Goal: Information Seeking & Learning: Check status

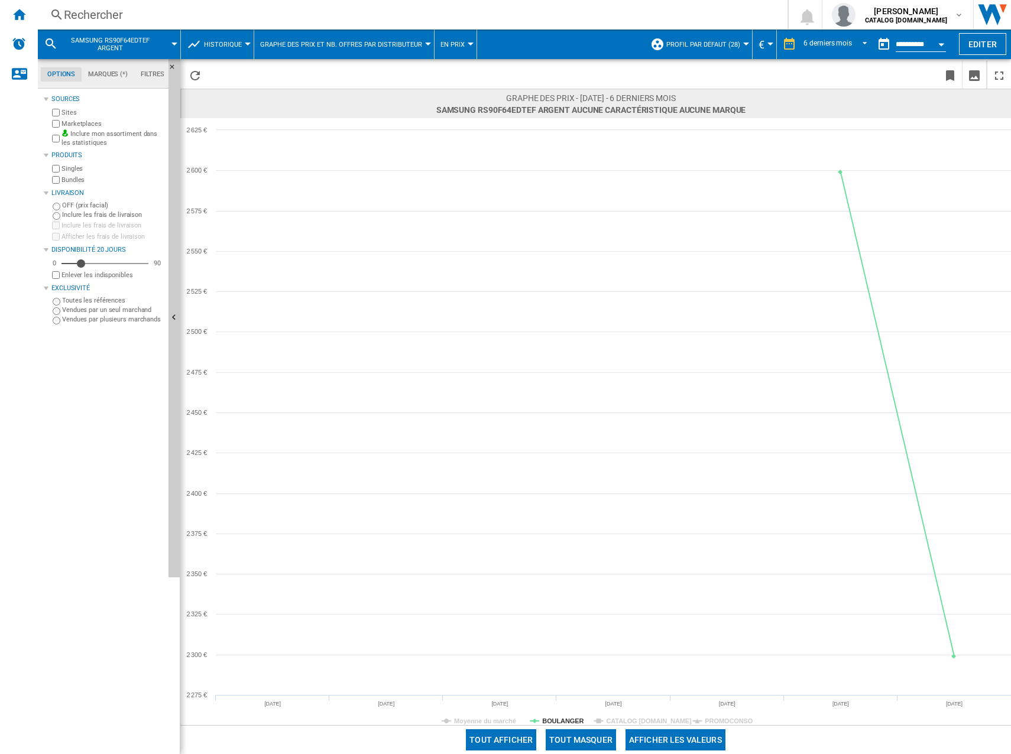
click at [76, 11] on div "Rechercher" at bounding box center [410, 15] width 693 height 17
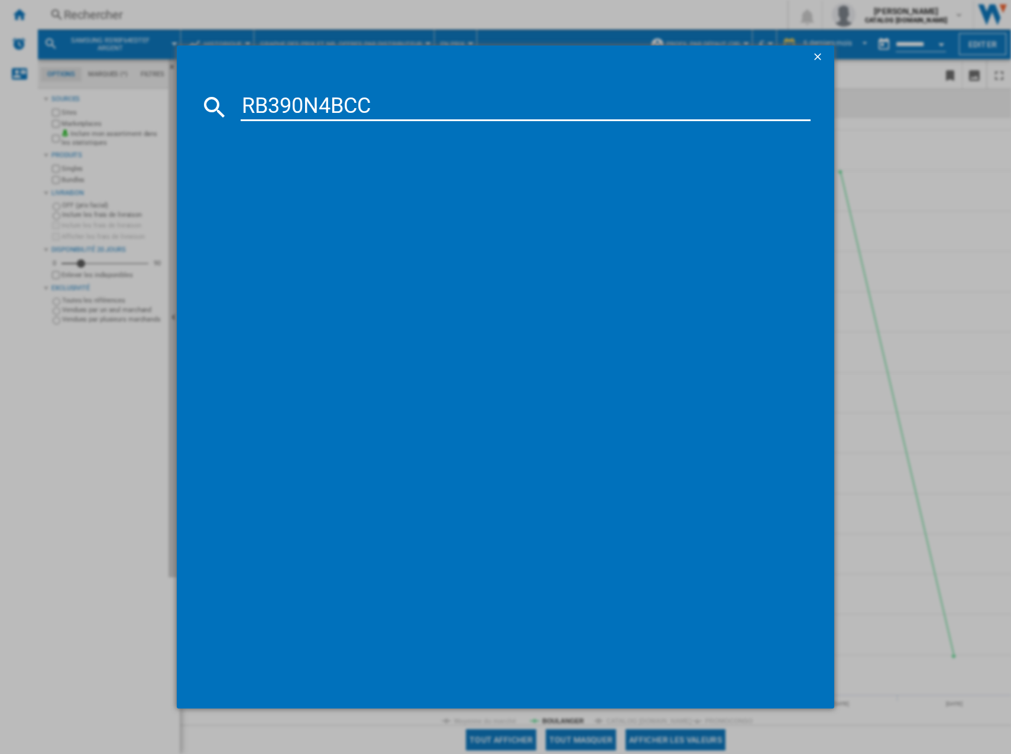
type input "RB390N4BCC"
click at [312, 184] on div "HISENSE RB390N4BCC INOX" at bounding box center [514, 183] width 558 height 12
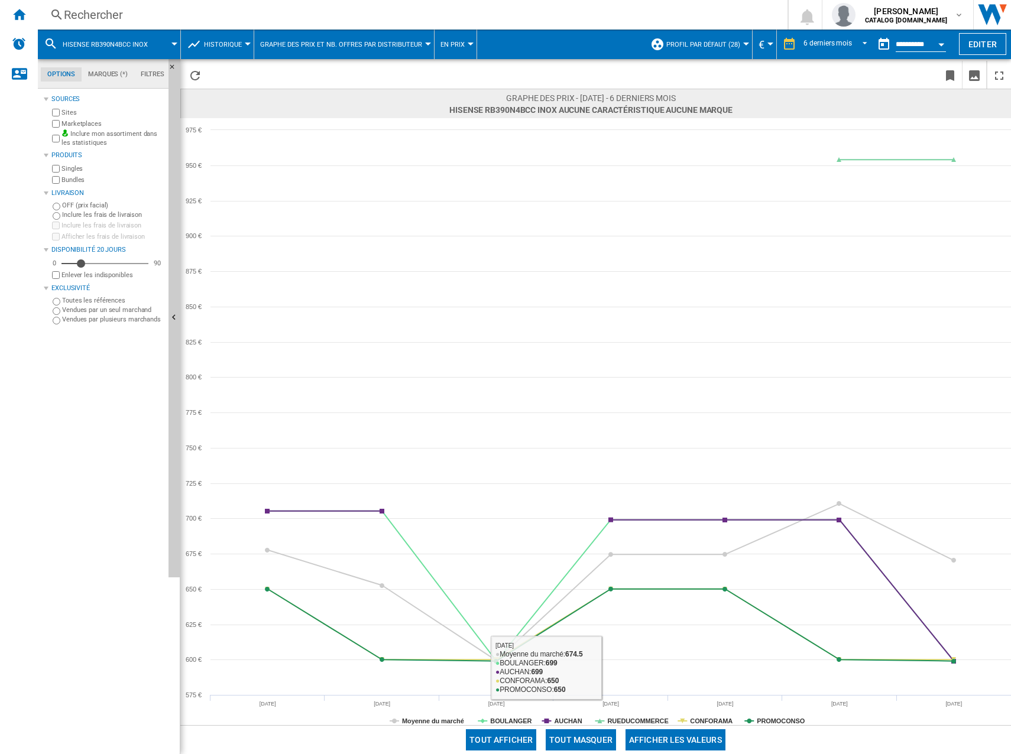
click at [598, 745] on button "Tout masquer" at bounding box center [581, 740] width 70 height 21
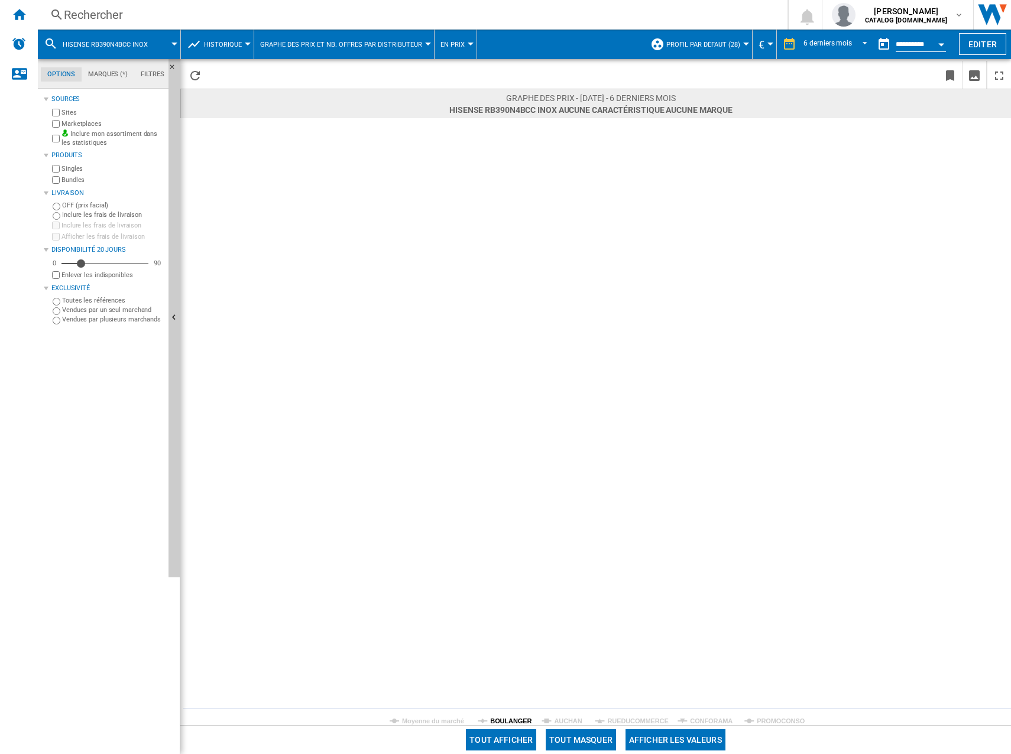
click at [515, 716] on rect at bounding box center [595, 421] width 831 height 607
click at [515, 720] on tspan "BOULANGER" at bounding box center [510, 721] width 41 height 7
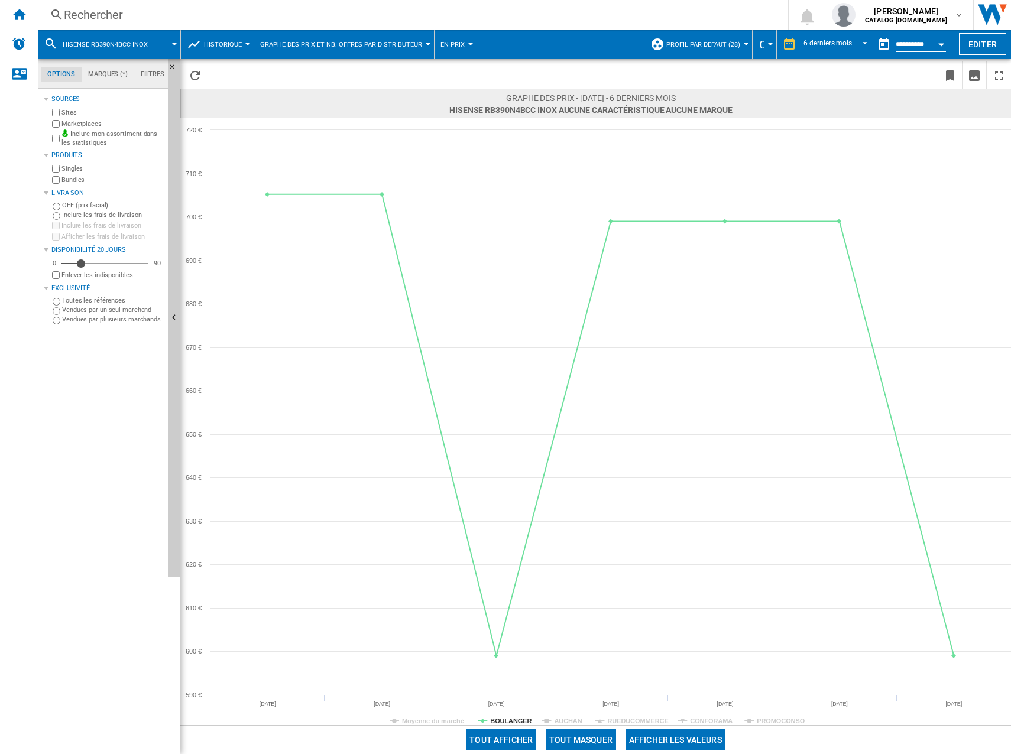
drag, startPoint x: 229, startPoint y: 3, endPoint x: 198, endPoint y: 11, distance: 32.3
click at [227, 4] on div "Rechercher Rechercher 0 [PERSON_NAME] CATALOG [DOMAIN_NAME] CATALOG [DOMAIN_NAM…" at bounding box center [524, 15] width 973 height 30
click at [133, 12] on div "Rechercher" at bounding box center [410, 15] width 693 height 17
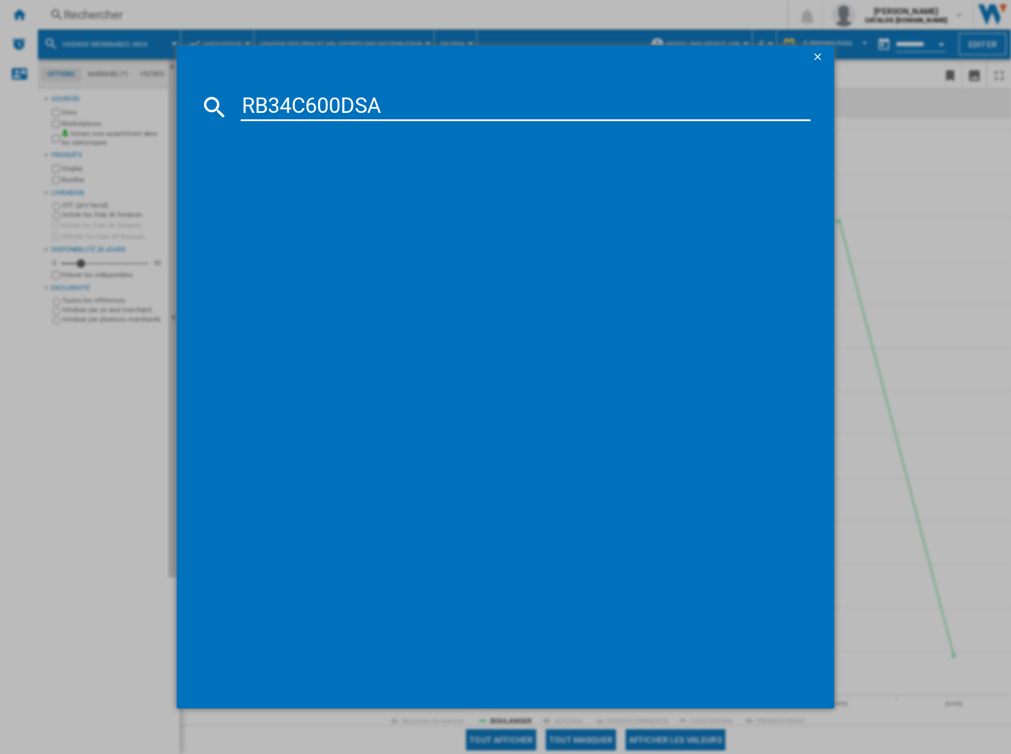
type input "RB34C600DSA"
click at [338, 189] on div "SAMSUNG RB34C600DSA INOX" at bounding box center [514, 183] width 558 height 12
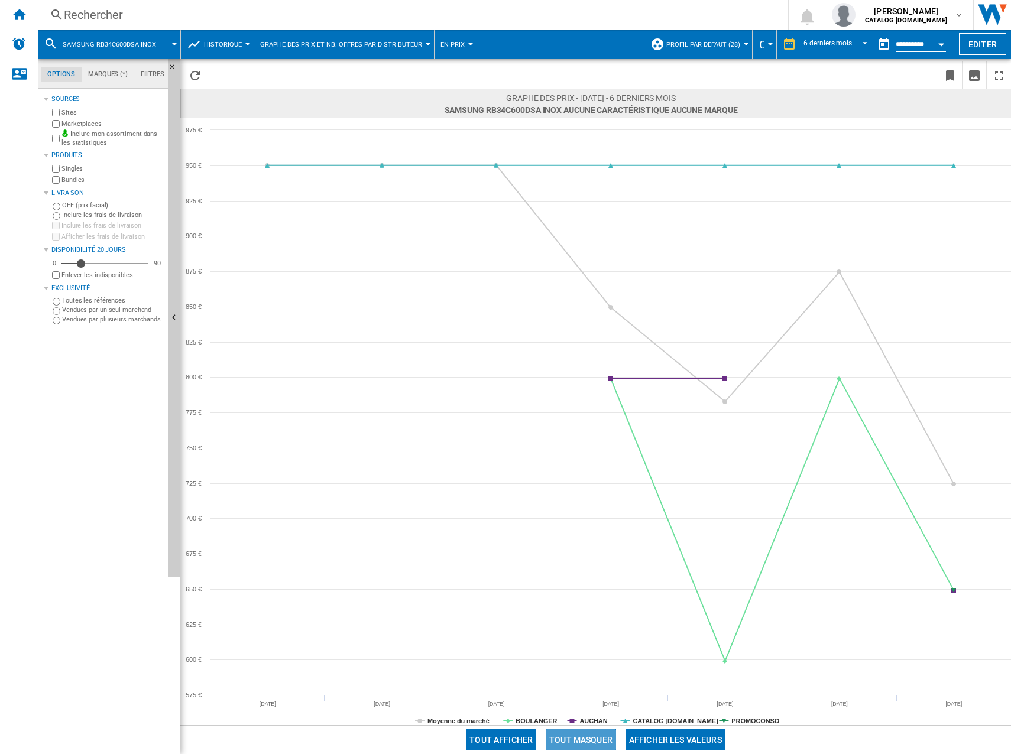
click at [592, 740] on button "Tout masquer" at bounding box center [581, 740] width 70 height 21
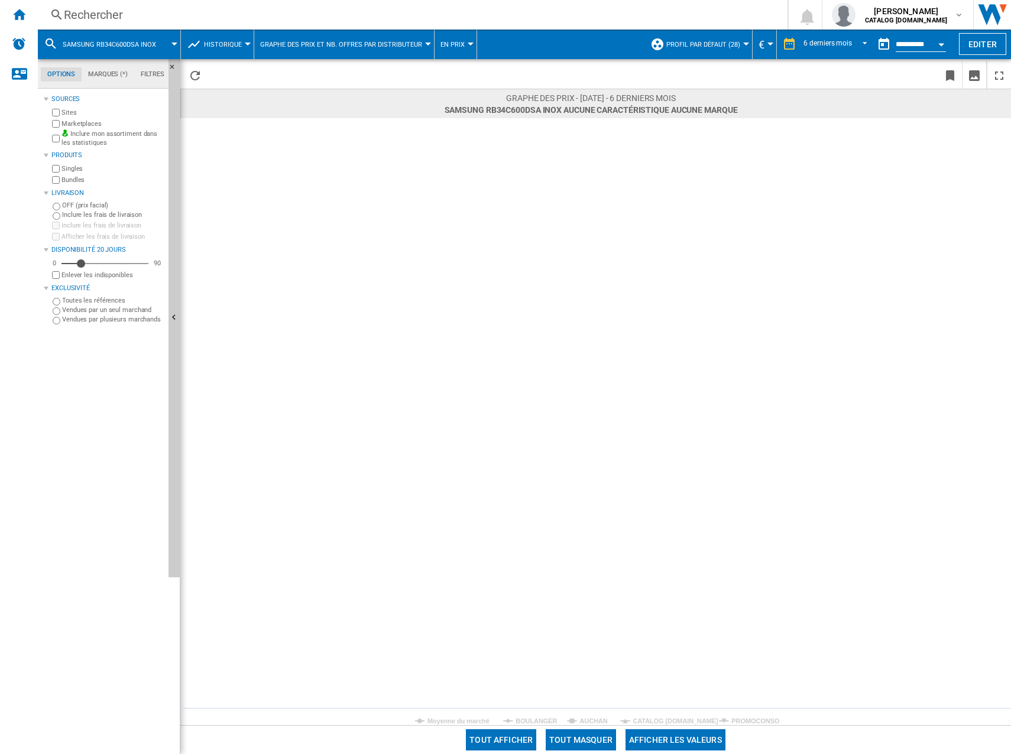
click at [534, 725] on div "Tout afficher Tout masquer Afficher les valeurs" at bounding box center [595, 739] width 831 height 29
click at [534, 724] on tspan "BOULANGER" at bounding box center [536, 721] width 41 height 7
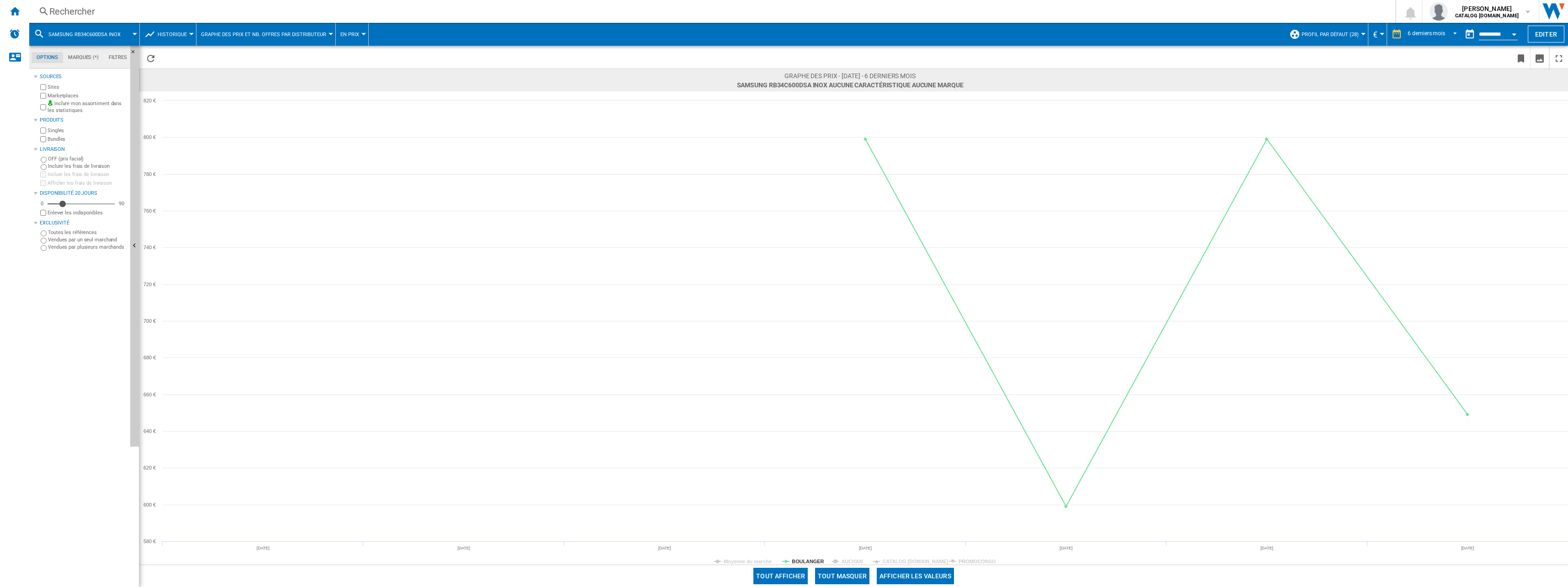
click at [129, 11] on div "Rechercher" at bounding box center [710, 12] width 1322 height 13
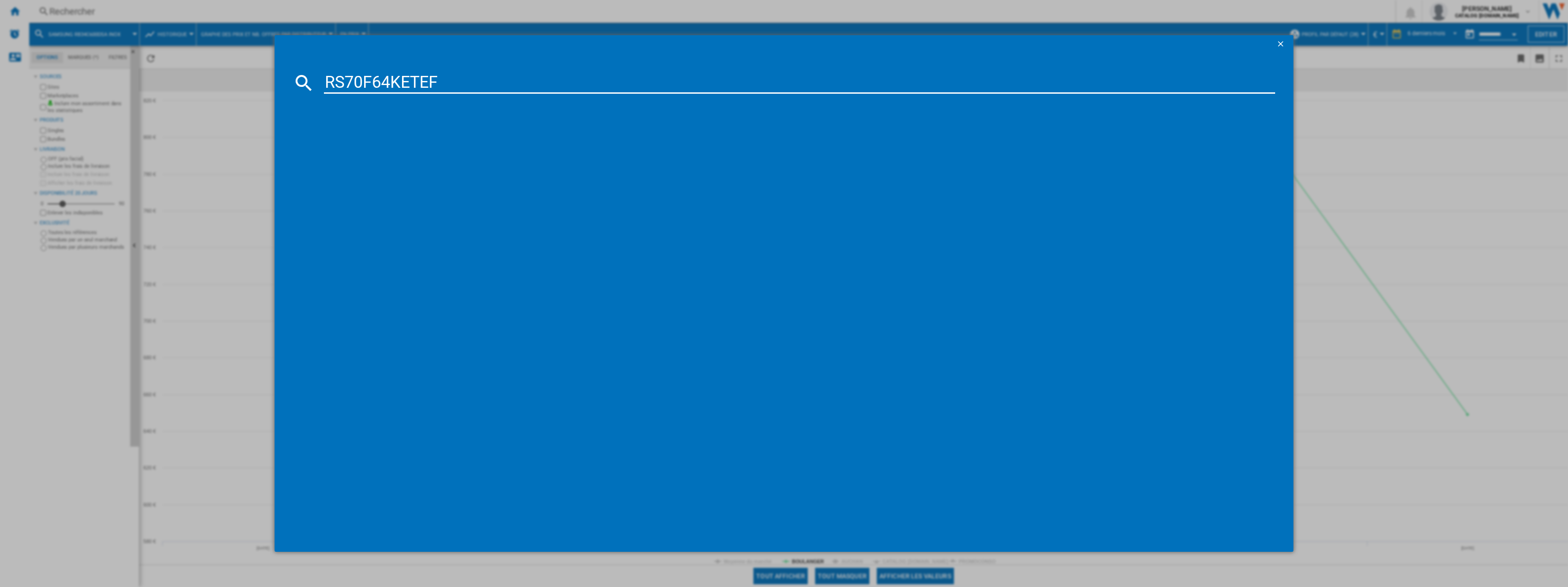
type input "RS70F64KETEF"
click at [375, 139] on div "SAMSUNG RS70F64KET INOX" at bounding box center [791, 142] width 943 height 9
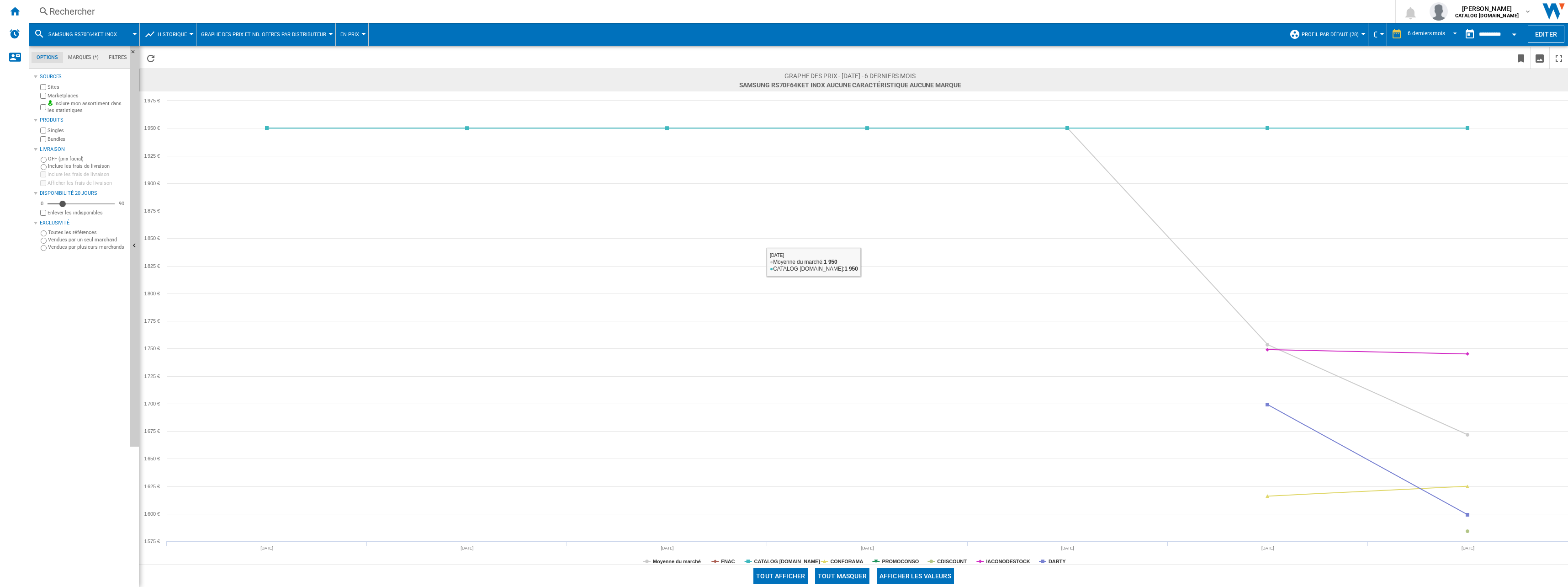
click at [781, 578] on button "Tout masquer" at bounding box center [842, 575] width 54 height 16
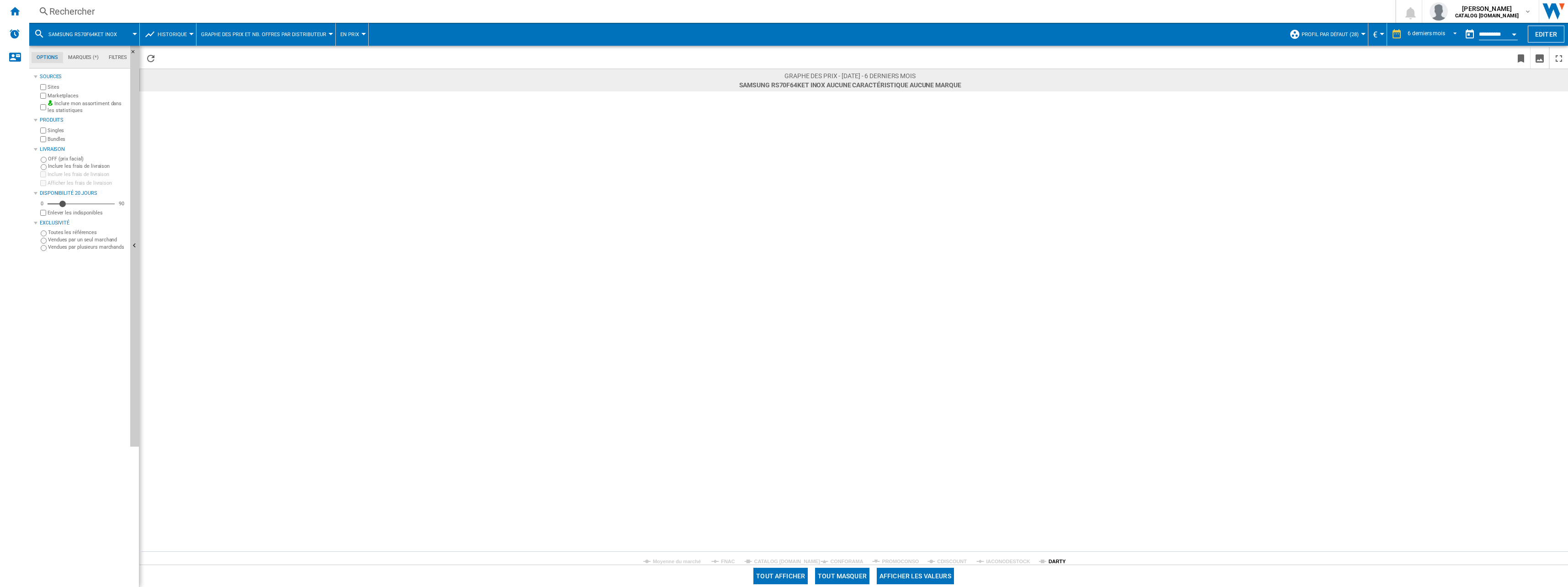
click at [781, 559] on tspan "DARTY" at bounding box center [1057, 561] width 17 height 5
click at [69, 15] on div "Rechercher" at bounding box center [710, 12] width 1322 height 13
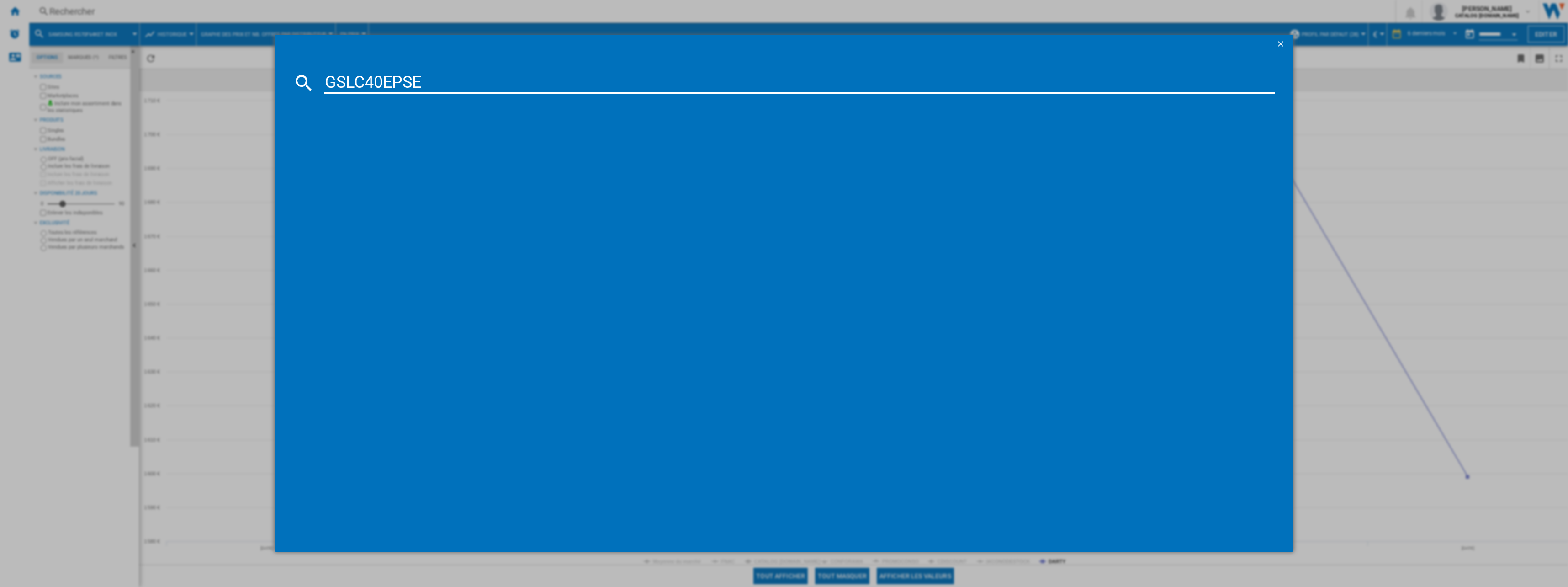
type input "GSLC40EPSE"
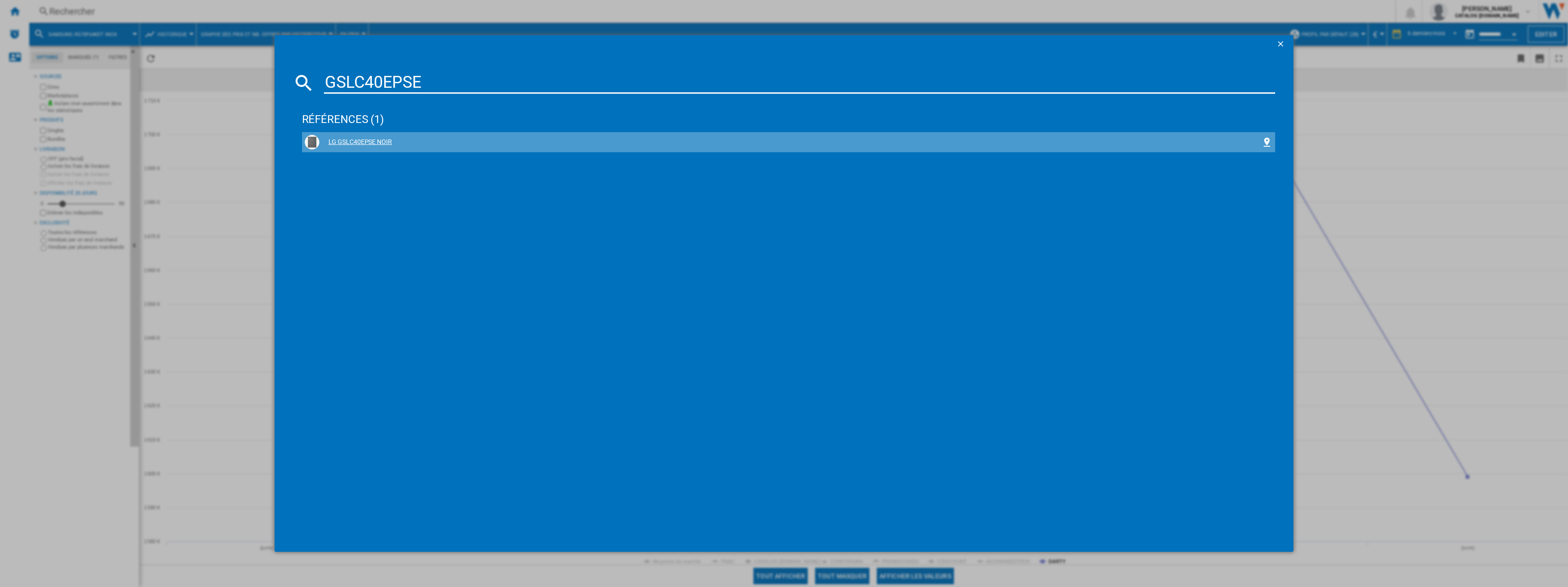
click at [358, 142] on div "LG GSLC40EPSE NOIR" at bounding box center [791, 142] width 943 height 9
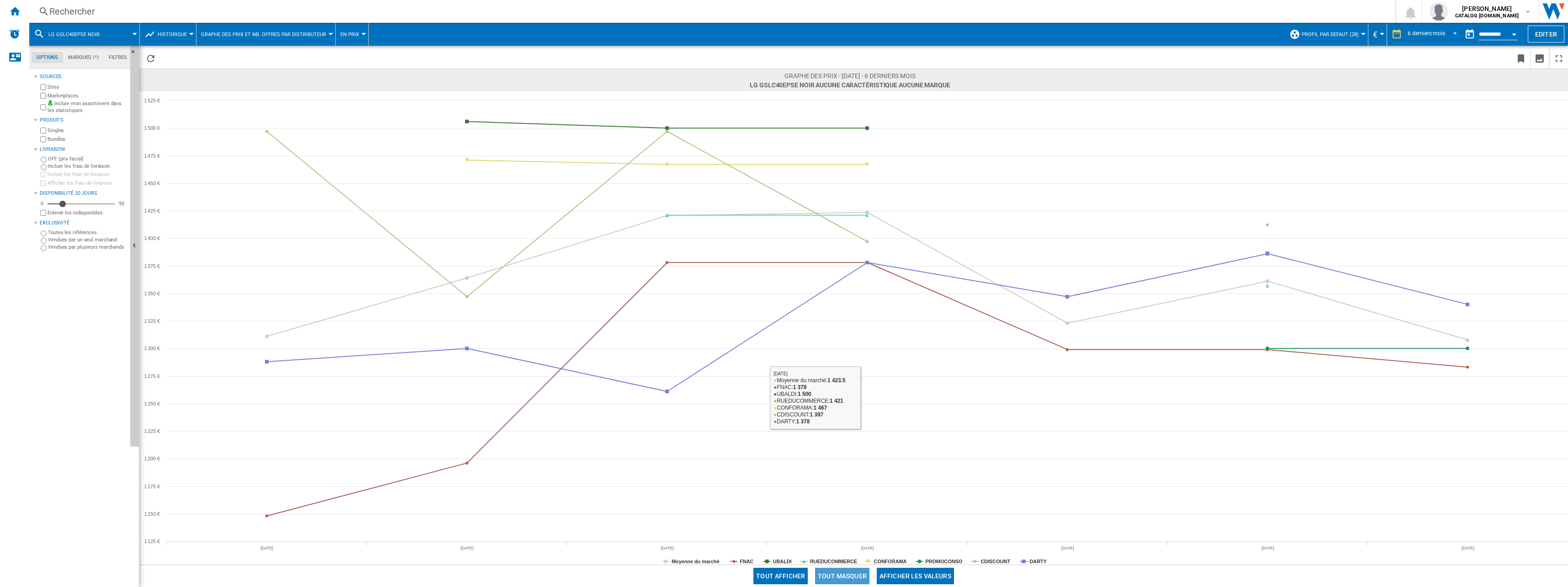
click at [781, 571] on button "Tout masquer" at bounding box center [842, 575] width 54 height 16
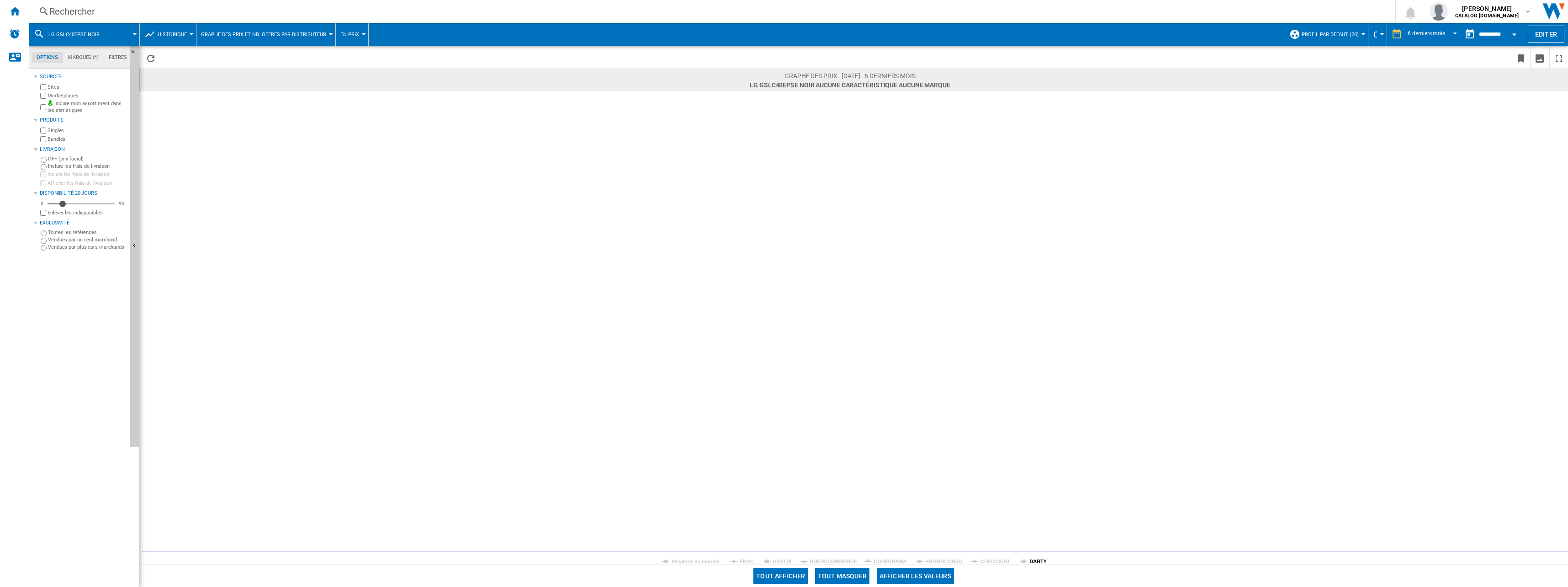
click at [781, 561] on tspan "DARTY" at bounding box center [1038, 561] width 17 height 5
click at [60, 7] on div "Rechercher" at bounding box center [710, 12] width 1322 height 13
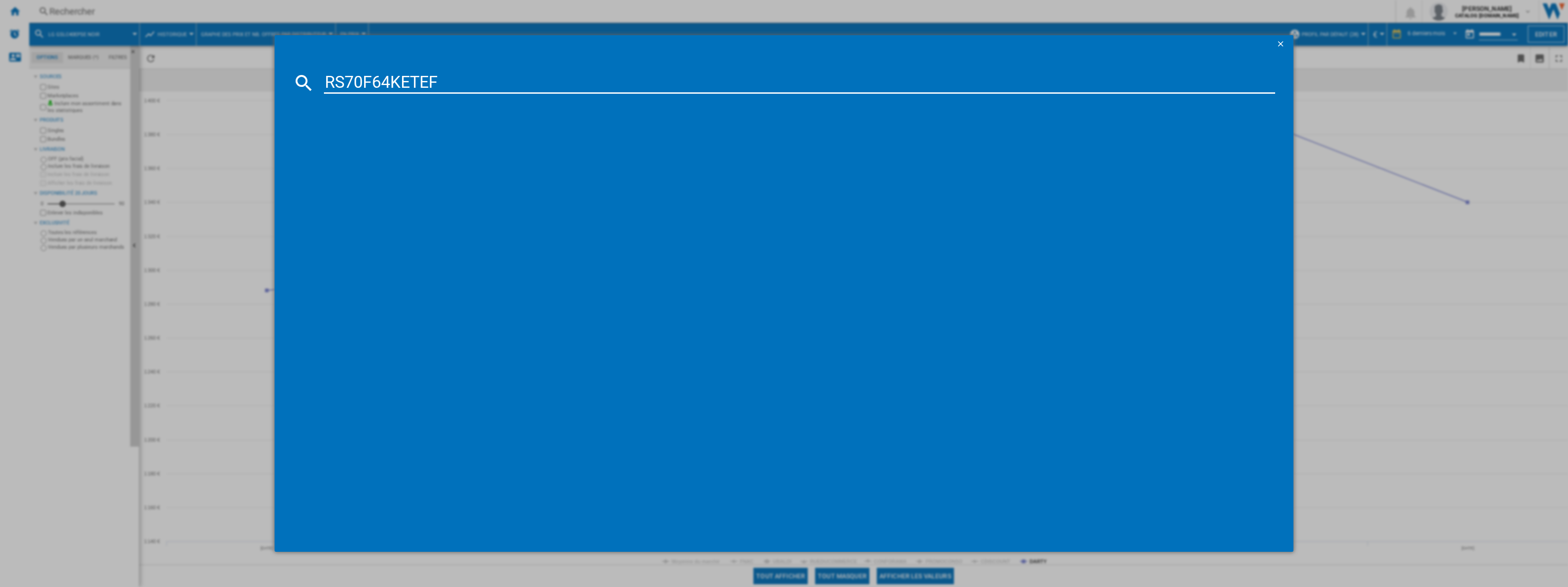
type input "RS70F64KETEF"
click at [367, 138] on div "SAMSUNG RS70F64KET INOX" at bounding box center [791, 142] width 943 height 9
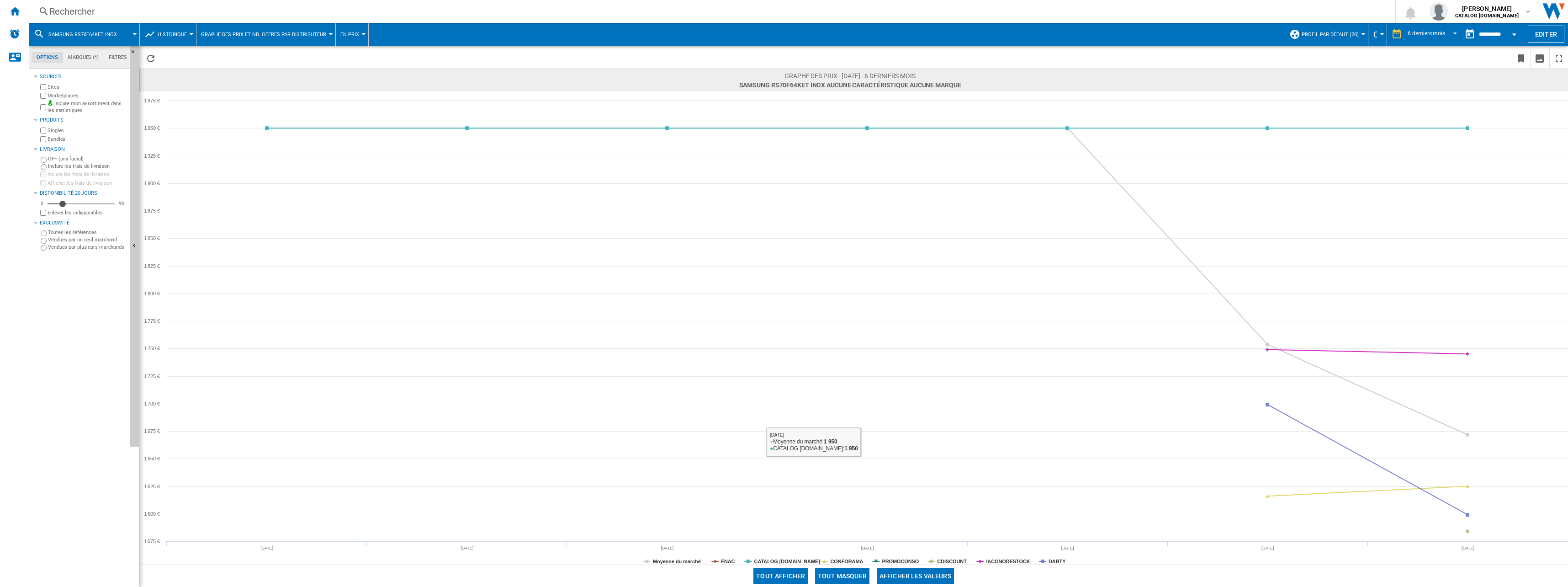
click at [781, 582] on button "Tout masquer" at bounding box center [842, 575] width 54 height 16
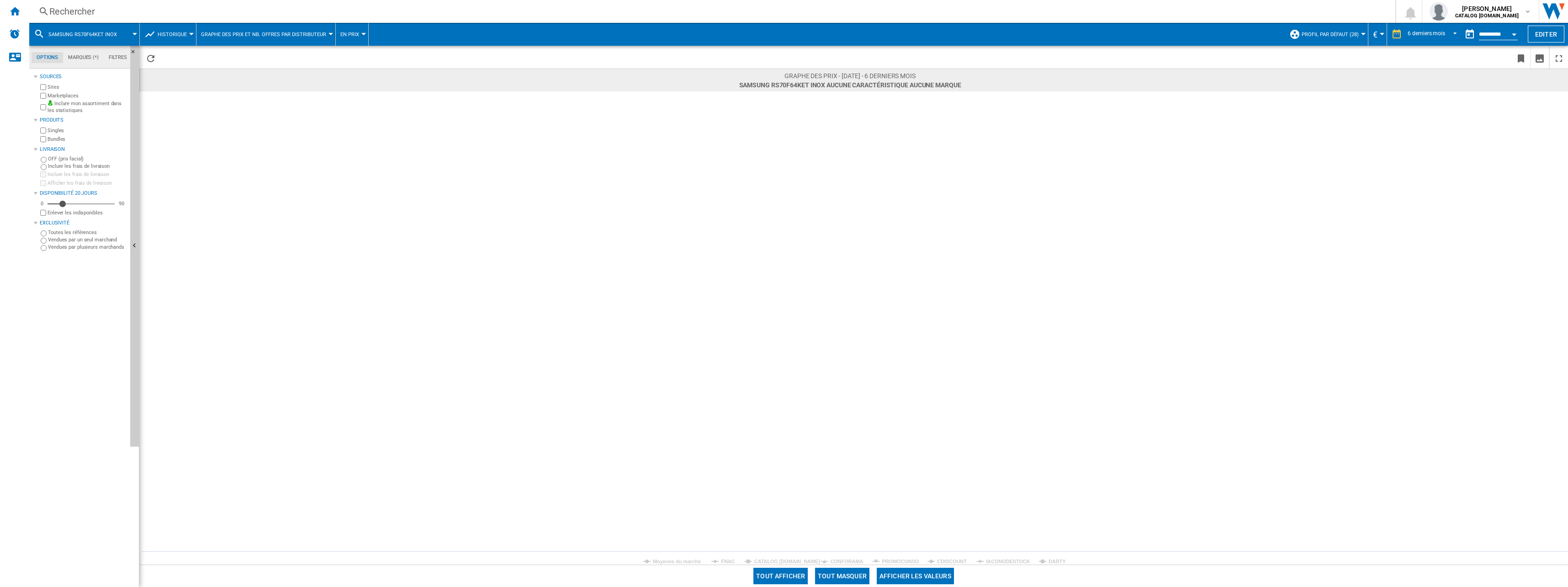
click at [781, 561] on rect at bounding box center [853, 328] width 1429 height 473
click at [781, 561] on tspan "DARTY" at bounding box center [1057, 561] width 17 height 5
click at [101, 5] on div "Rechercher" at bounding box center [710, 12] width 1322 height 13
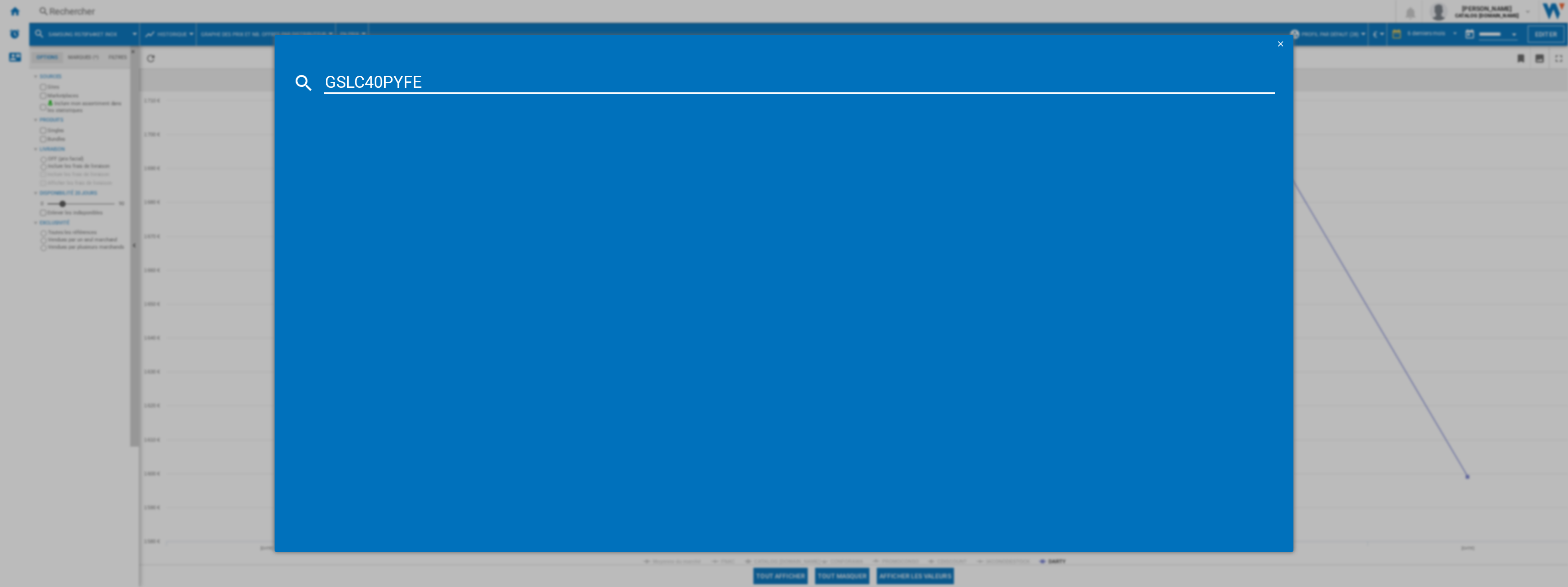
type input "GSLC40PYFE"
click at [349, 142] on div "LG GSLC40PYFE ARGENT" at bounding box center [791, 142] width 943 height 9
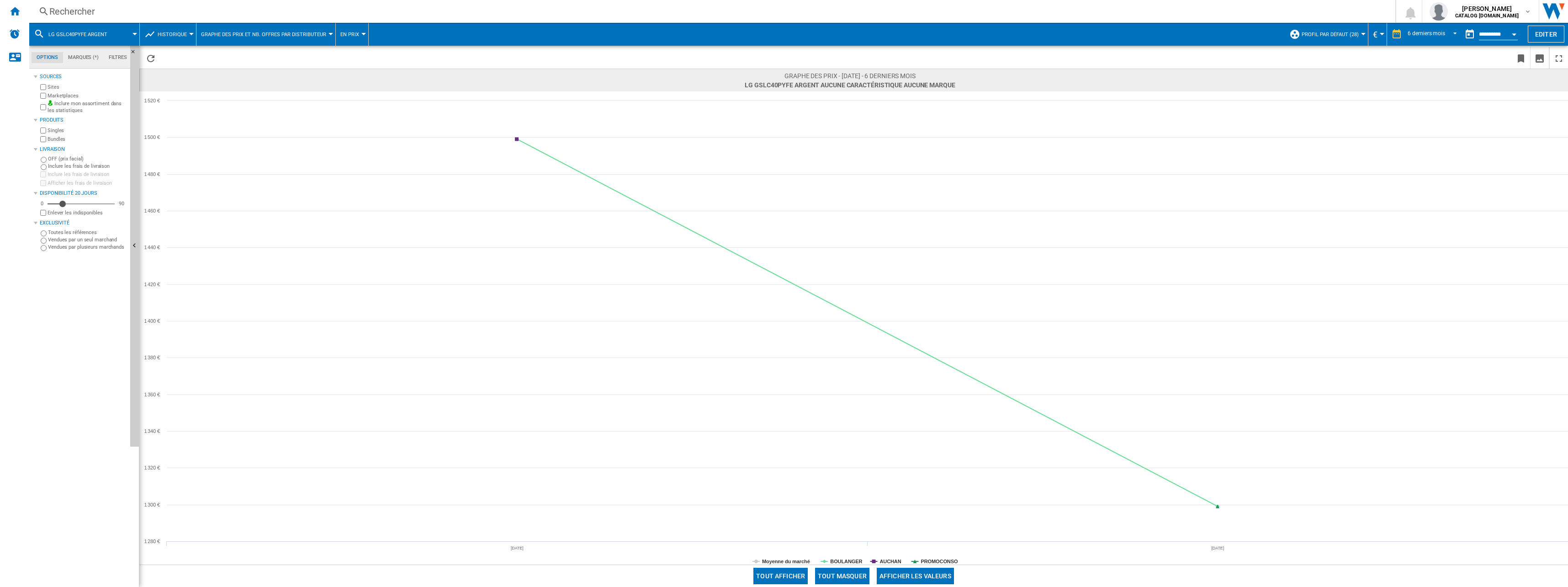
click at [71, 14] on div "Rechercher" at bounding box center [710, 12] width 1322 height 13
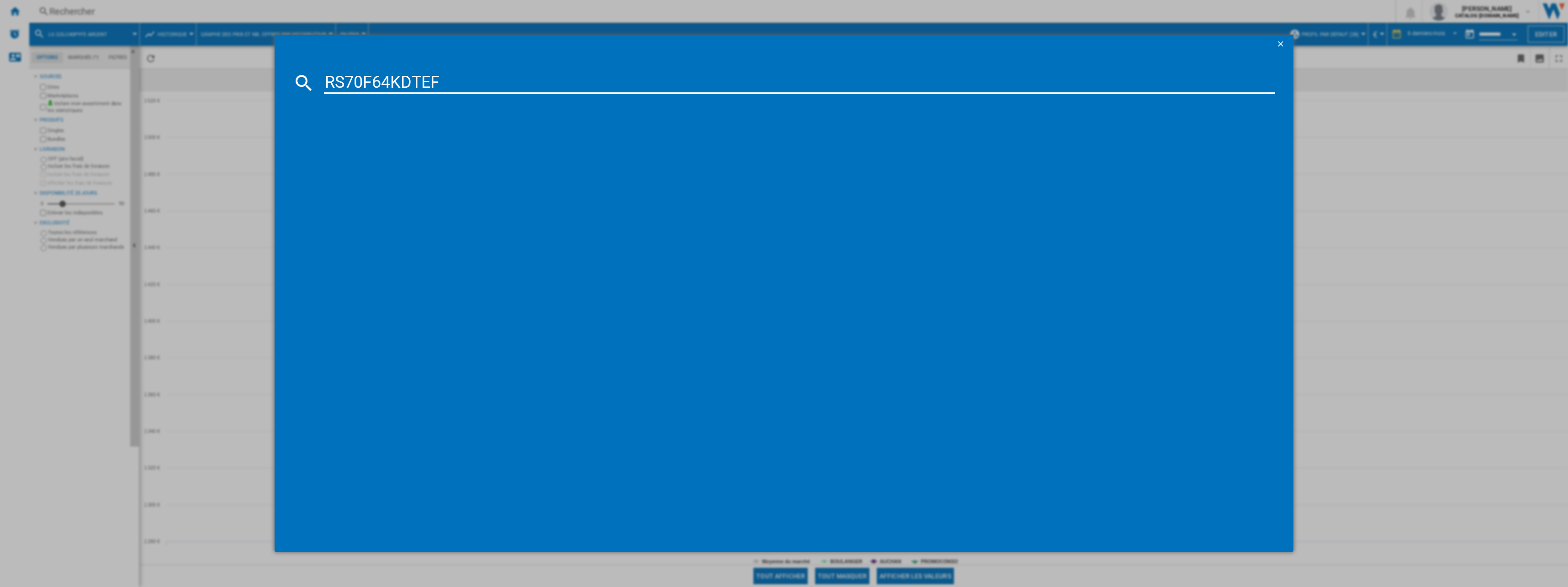
type input "RS70F64KDTEF"
click at [358, 138] on div "SAMSUNG RS70F64KDTEF PLATINUM INOX" at bounding box center [791, 142] width 943 height 9
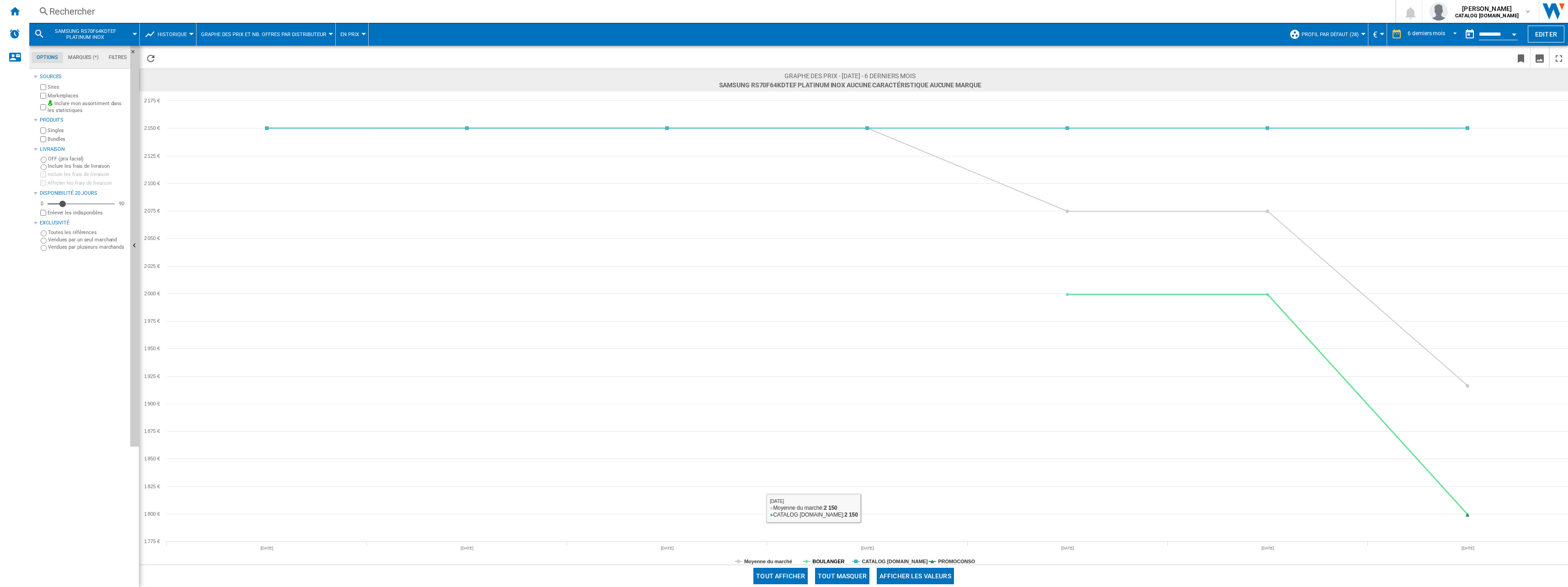
click at [781, 561] on tspan "BOULANGER" at bounding box center [828, 561] width 32 height 5
click at [781, 561] on tspan "BOULANGER" at bounding box center [828, 561] width 32 height 5
click at [781, 568] on button "Tout masquer" at bounding box center [842, 575] width 54 height 16
click at [781, 560] on tspan "BOULANGER" at bounding box center [828, 561] width 32 height 5
click at [114, 15] on div "Rechercher" at bounding box center [710, 12] width 1322 height 13
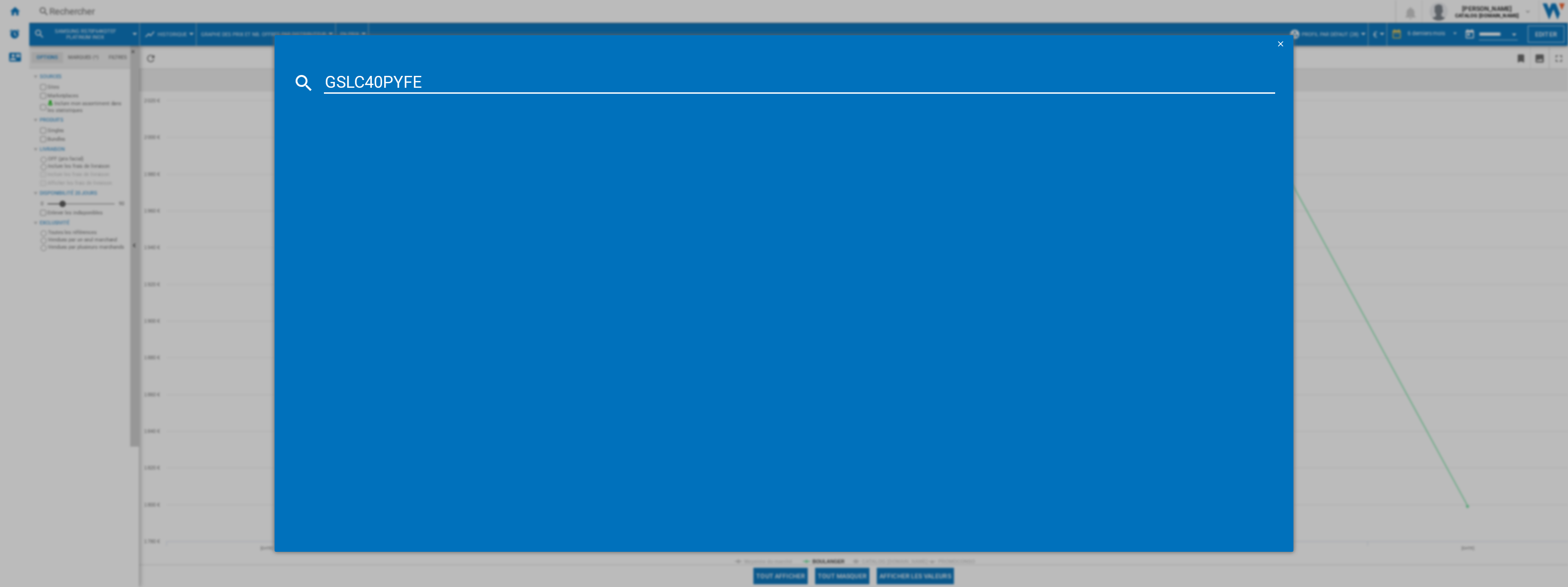
type input "GSLC40PYFE"
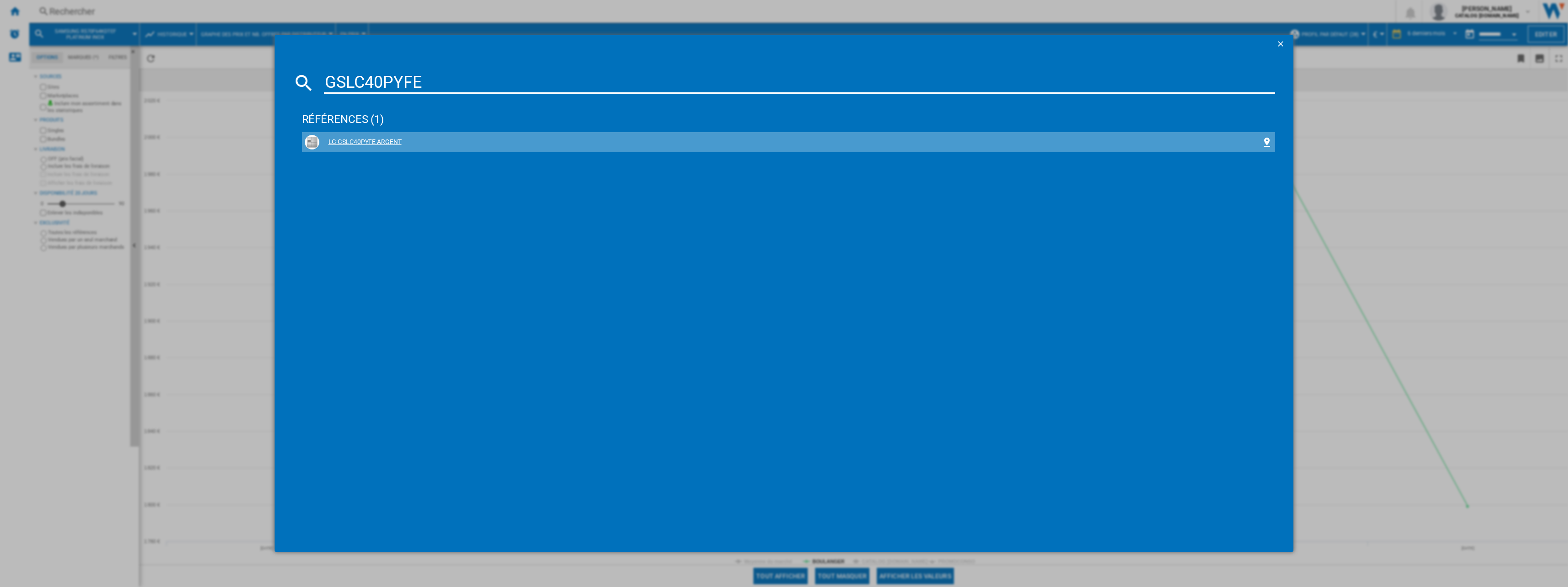
click at [364, 139] on div "LG GSLC40PYFE ARGENT" at bounding box center [791, 142] width 943 height 9
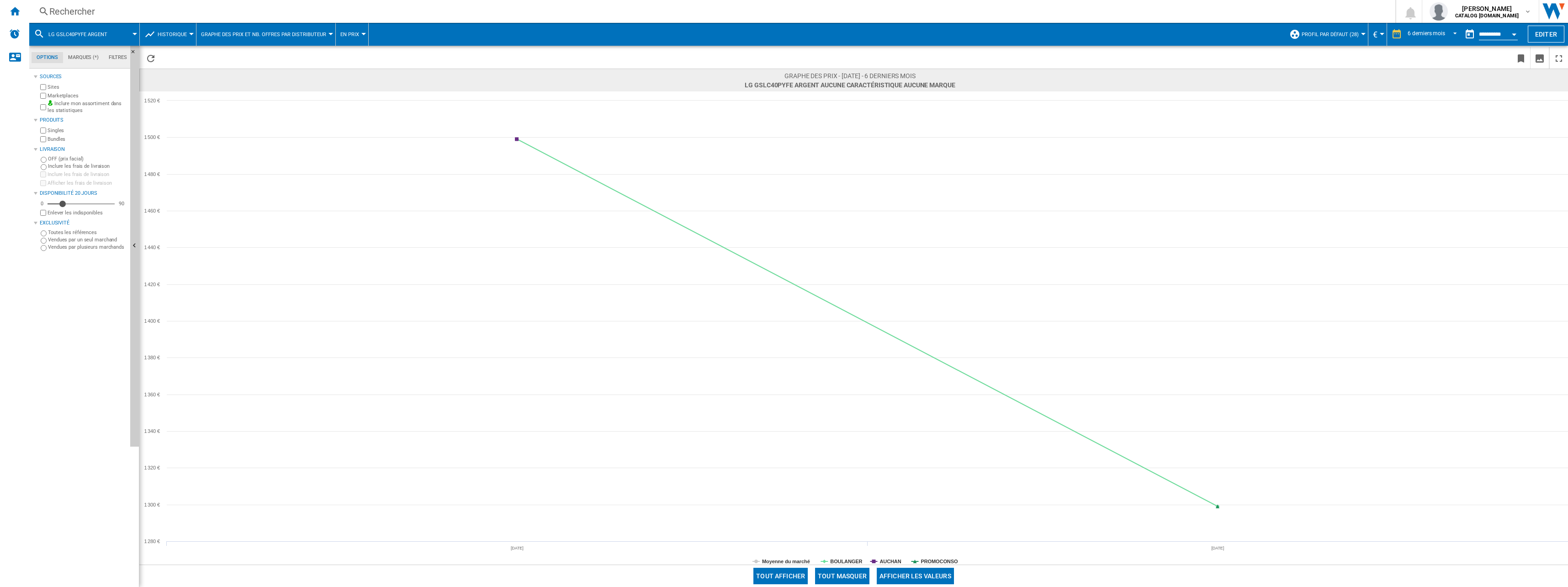
click at [88, 9] on div "Rechercher" at bounding box center [710, 12] width 1322 height 13
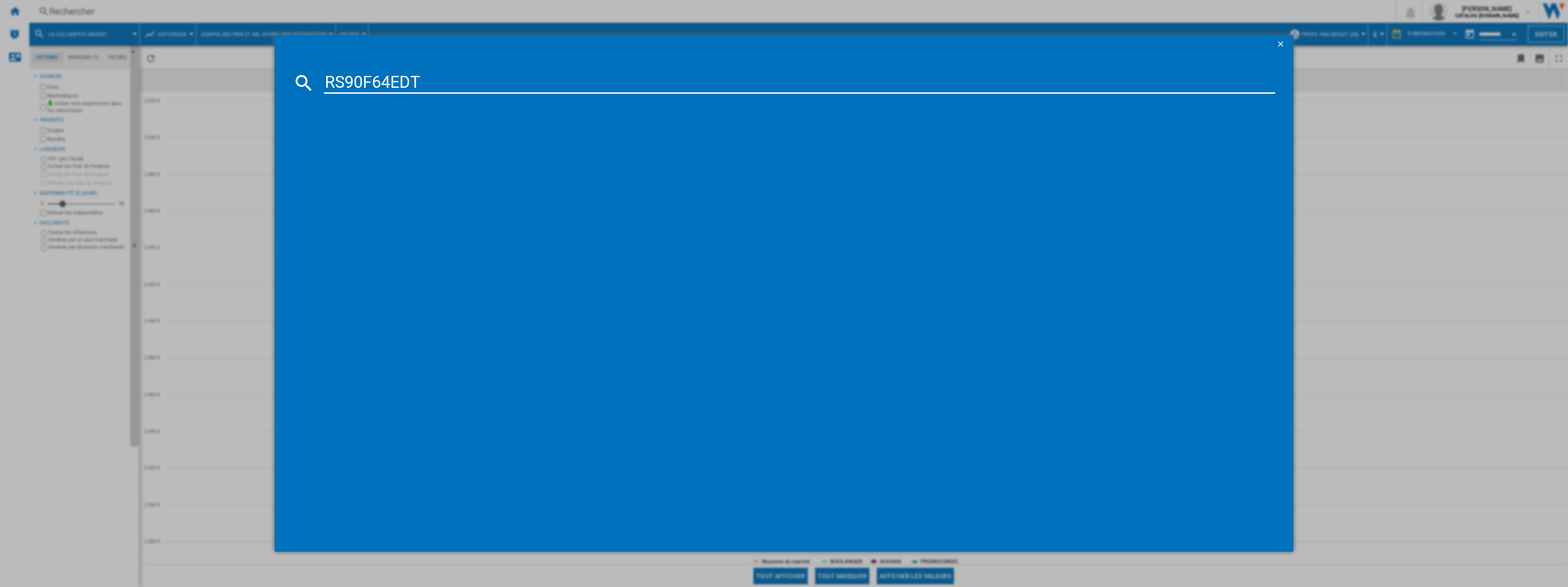
type input "RS90F64EDT"
click at [393, 143] on div "SAMSUNG RS90F64EDTEF ARGENT" at bounding box center [791, 142] width 943 height 9
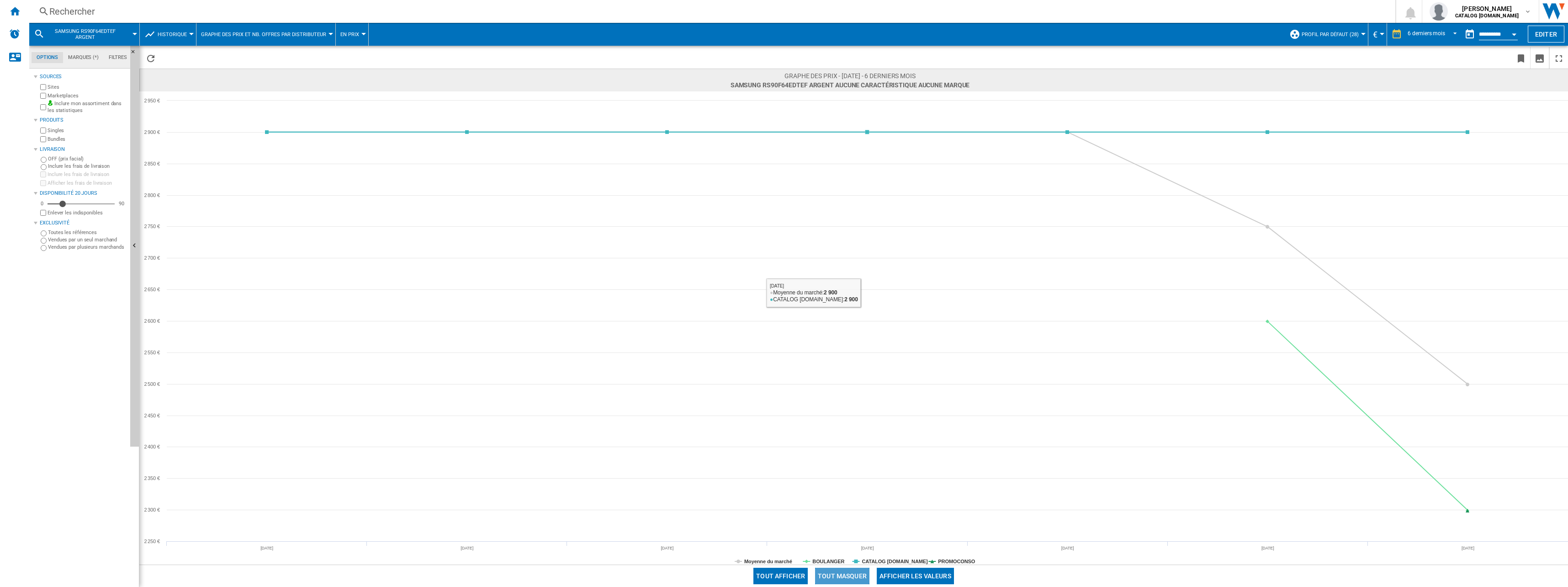
click at [781, 580] on button "Tout masquer" at bounding box center [842, 575] width 54 height 16
click at [781, 561] on tspan "BOULANGER" at bounding box center [828, 561] width 32 height 5
click at [90, 11] on div "Rechercher" at bounding box center [710, 12] width 1322 height 13
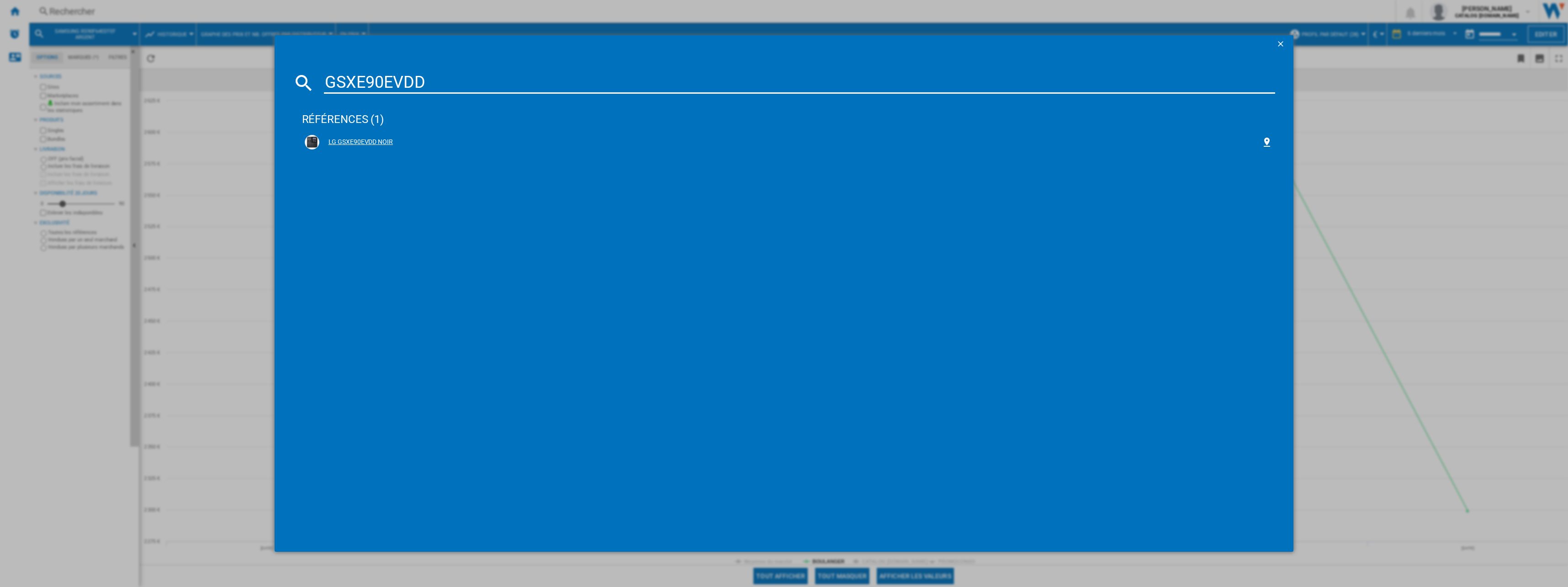
type input "GSXE90EVDD"
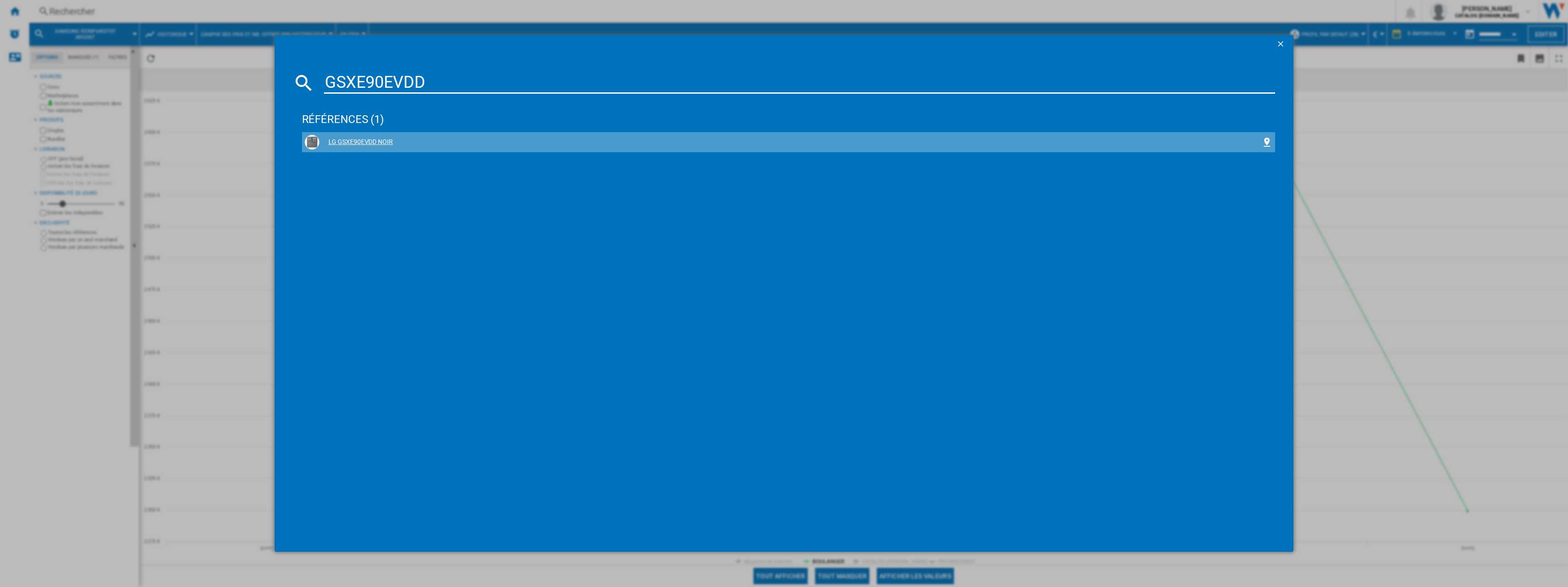
click at [366, 138] on div "LG GSXE90EVDD NOIR" at bounding box center [791, 142] width 943 height 9
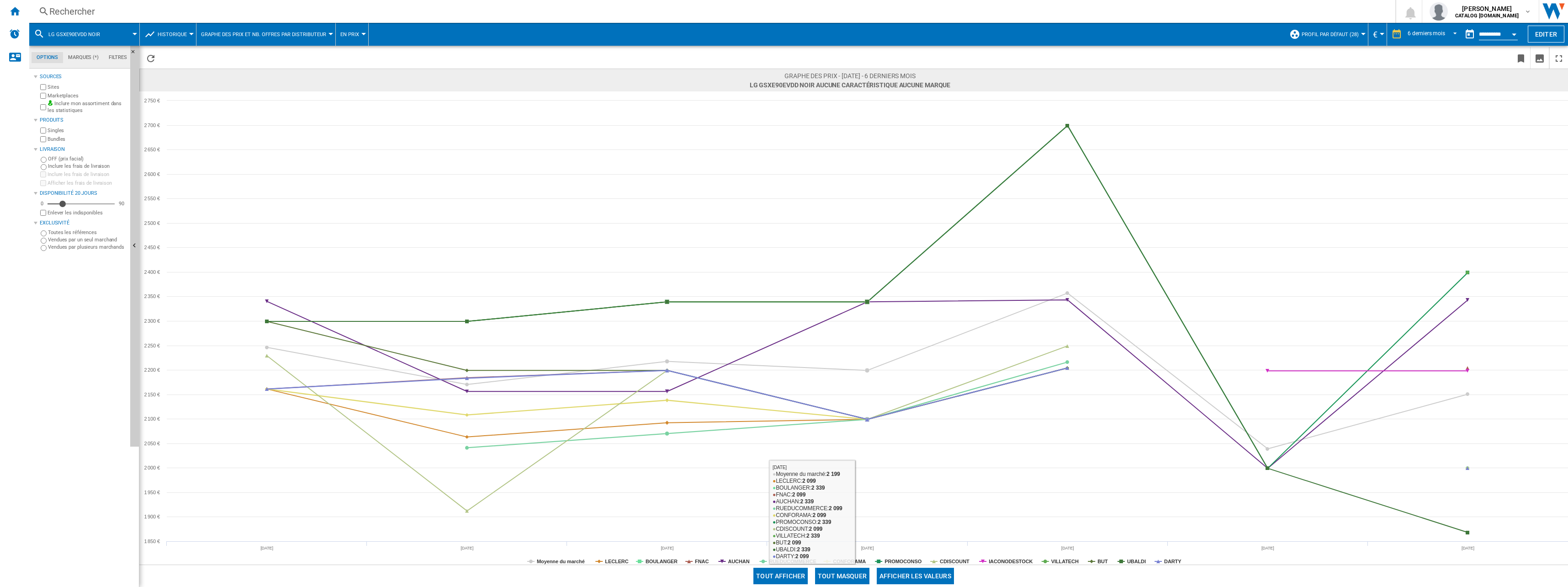
click at [781, 573] on button "Tout masquer" at bounding box center [842, 575] width 54 height 16
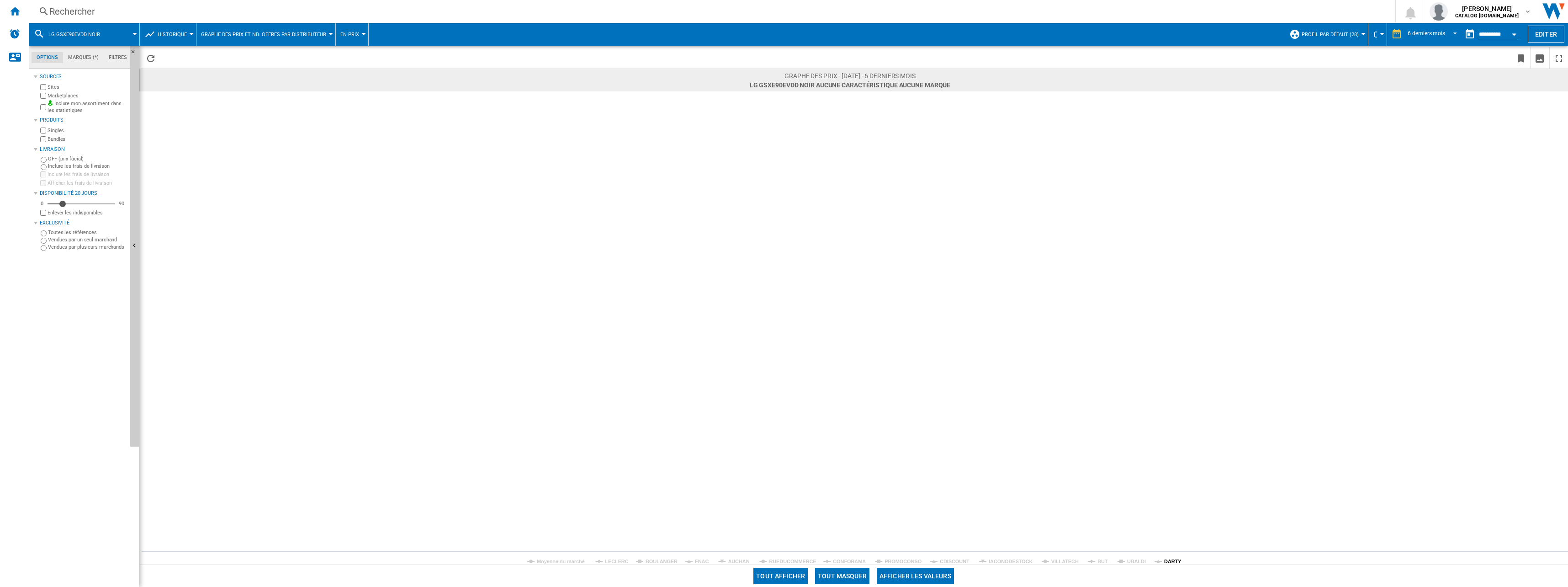
click at [781, 559] on icon "Created with Highcharts 5.0.14 Moyenne du marché LECLERC BOULANGER FNAC AUCHAN …" at bounding box center [853, 328] width 1429 height 473
click at [781, 559] on tspan "DARTY" at bounding box center [1172, 561] width 17 height 5
click at [653, 559] on tspan "BOULANGER" at bounding box center [661, 561] width 32 height 5
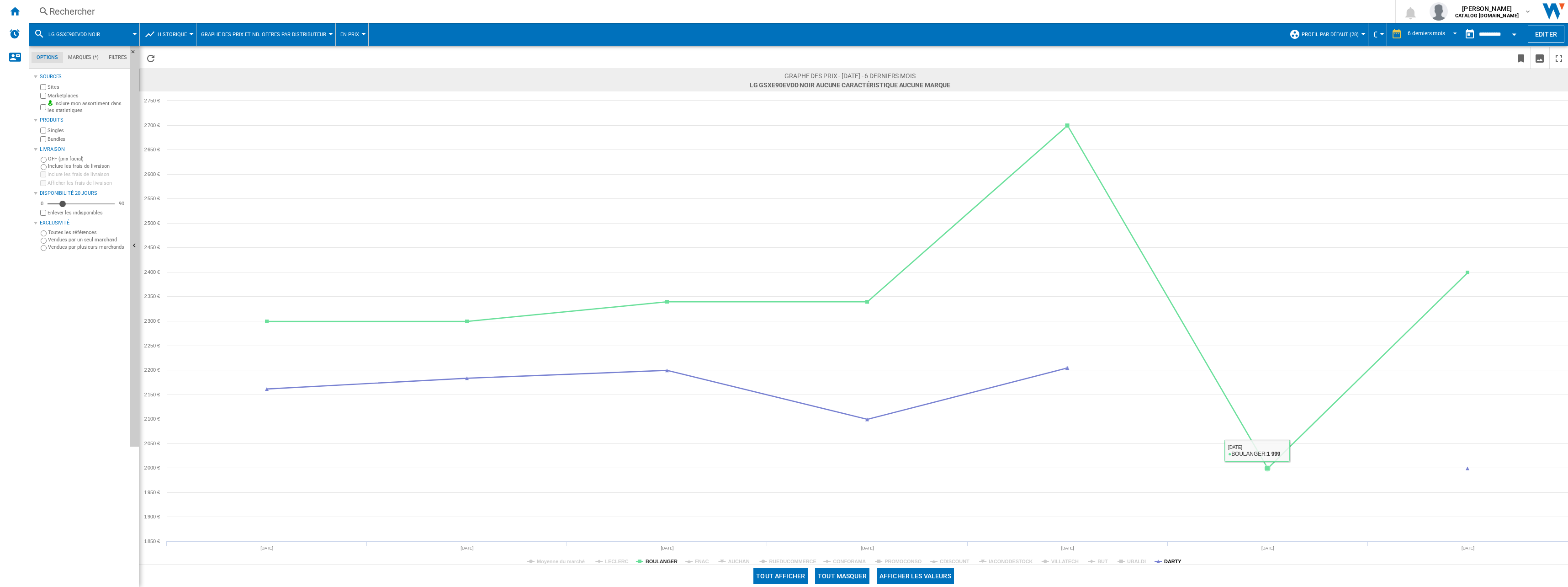
click at [781, 564] on tspan "DARTY" at bounding box center [1172, 561] width 17 height 5
click at [138, 9] on div "Rechercher" at bounding box center [710, 12] width 1322 height 13
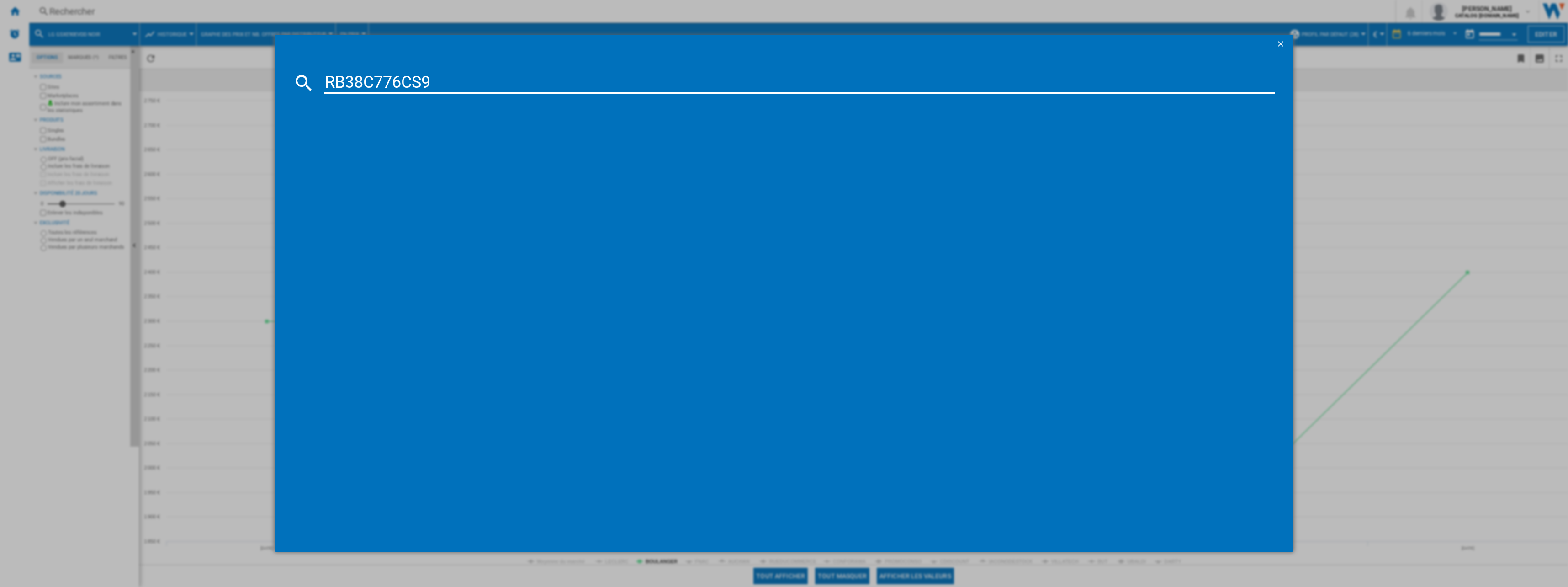
type input "RB38C776CS9"
click at [394, 148] on div "SAMSUNG RB38C776CS9 INOX" at bounding box center [788, 142] width 968 height 15
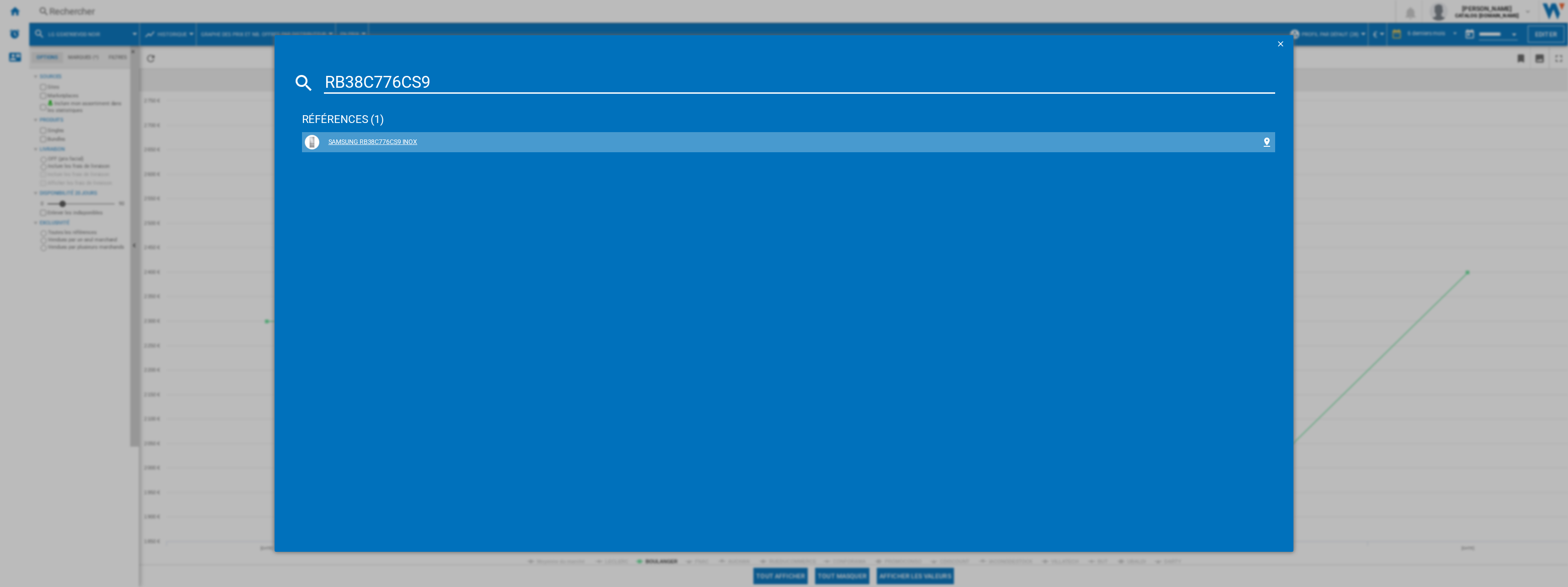
click at [349, 138] on div "SAMSUNG RB38C776CS9 INOX" at bounding box center [791, 142] width 943 height 9
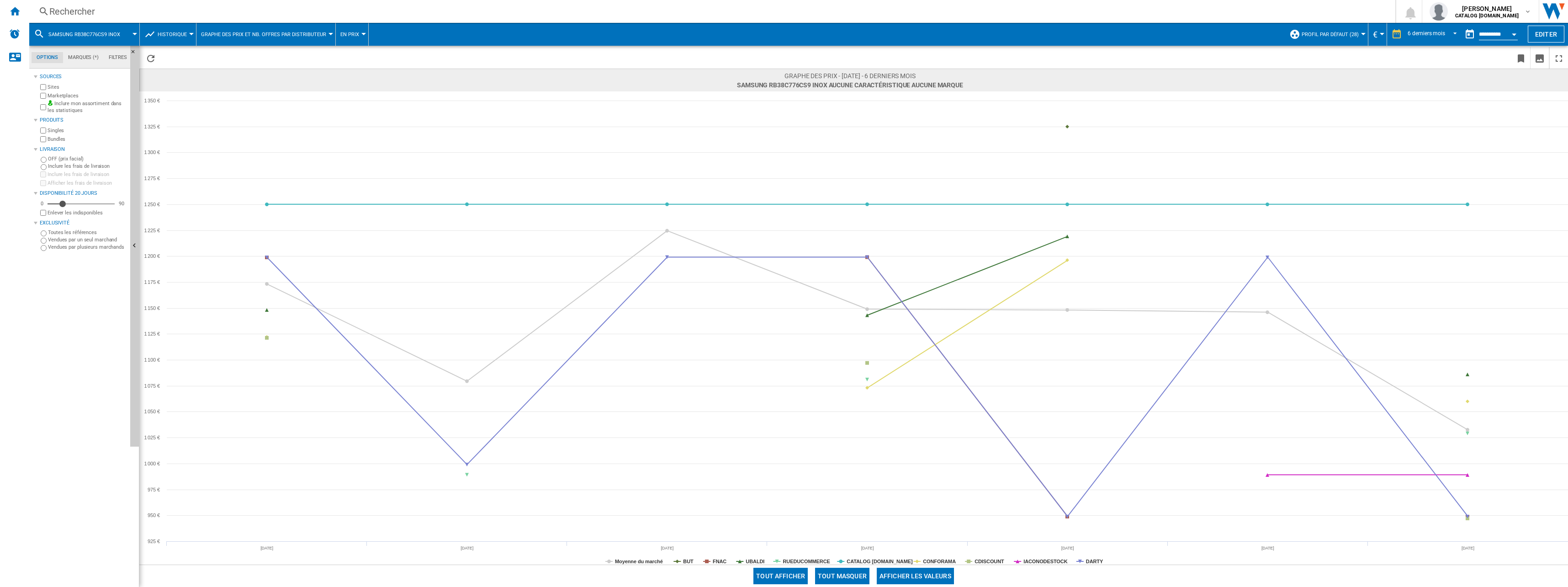
click at [781, 578] on button "Tout masquer" at bounding box center [842, 575] width 54 height 16
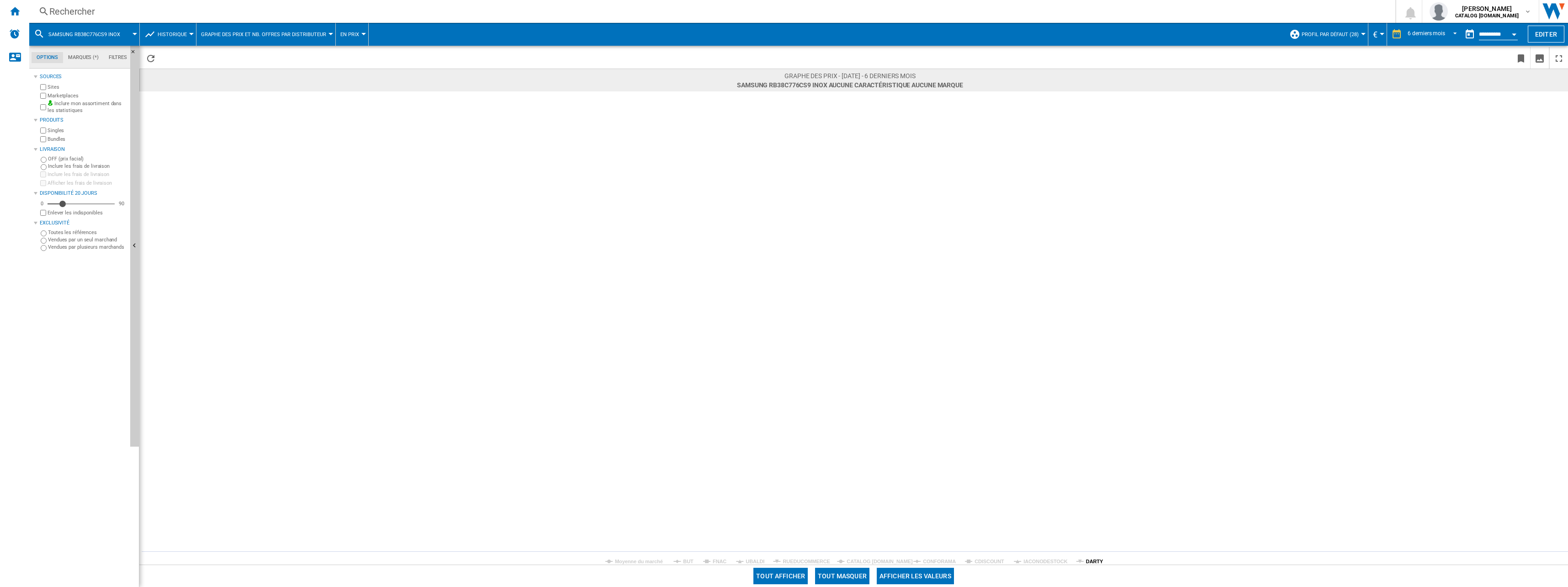
click at [781, 561] on tspan "DARTY" at bounding box center [1094, 561] width 17 height 5
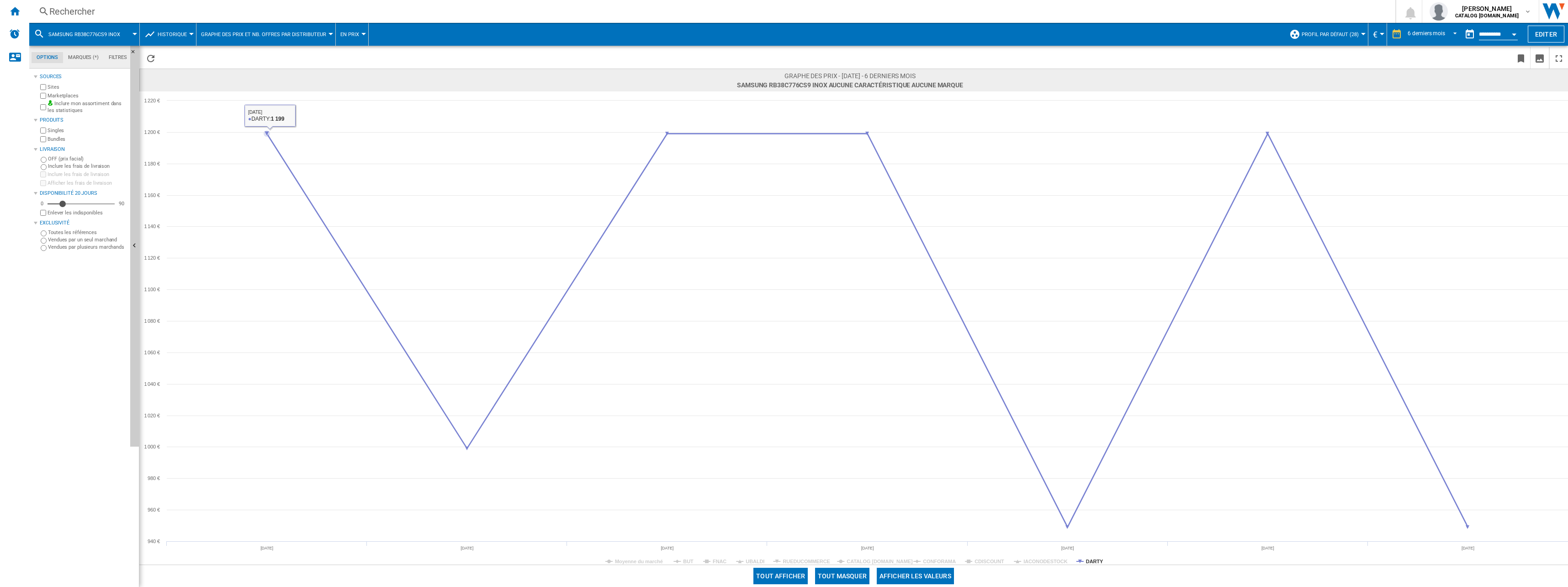
click at [111, 15] on div "Rechercher" at bounding box center [710, 12] width 1322 height 13
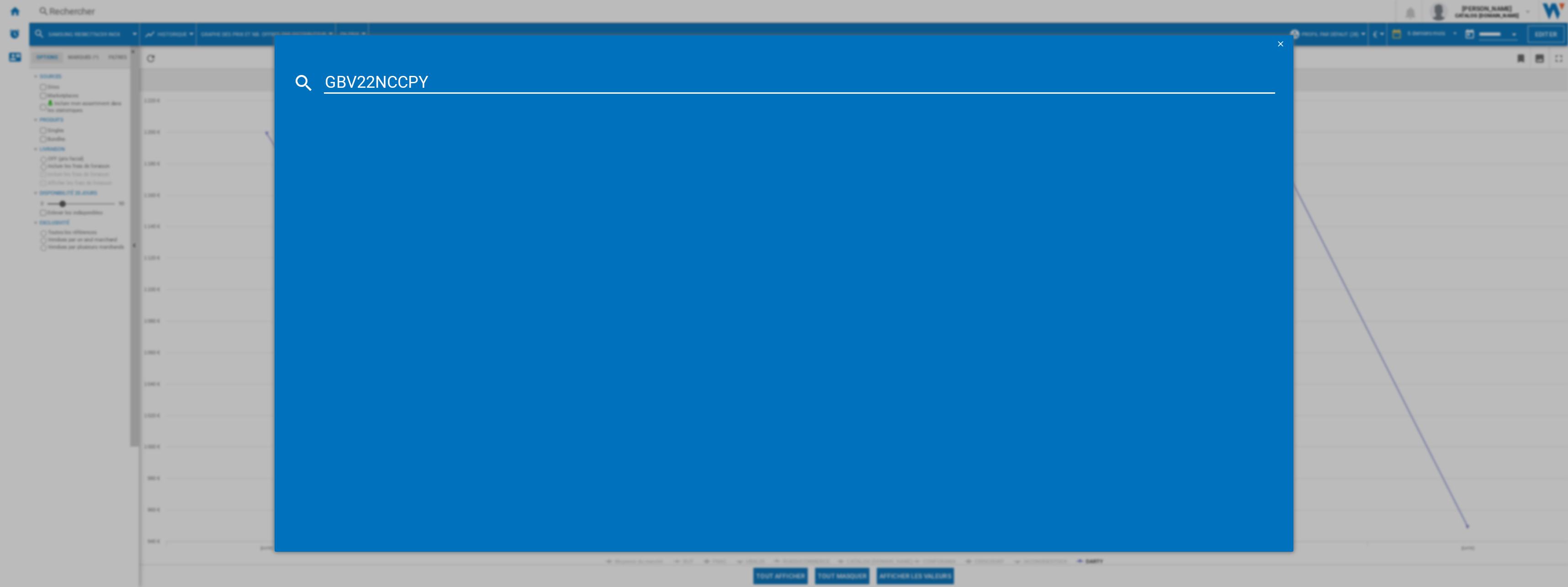
type input "GBV22NCCPY"
click at [362, 136] on div "LG GBV22NCCPY INOX" at bounding box center [788, 142] width 968 height 15
click at [369, 142] on div "LG GBV22NCCPY INOX" at bounding box center [791, 142] width 943 height 9
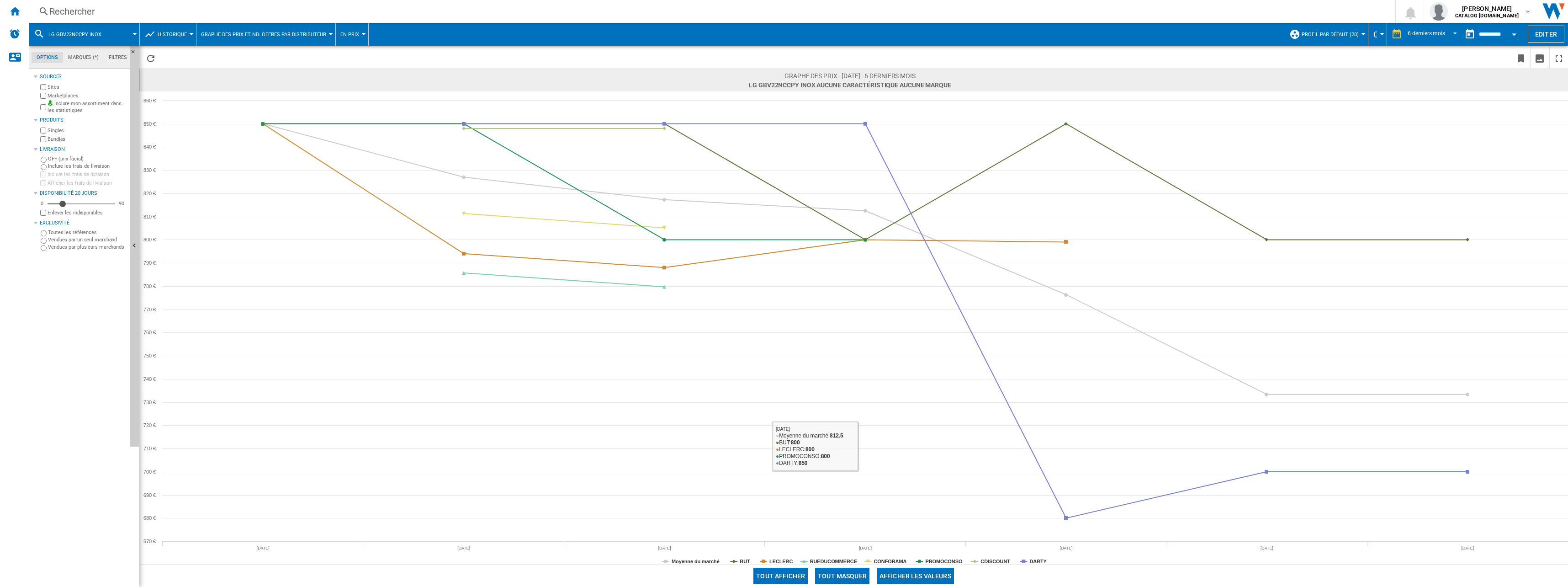
click at [781, 579] on button "Tout masquer" at bounding box center [842, 575] width 54 height 16
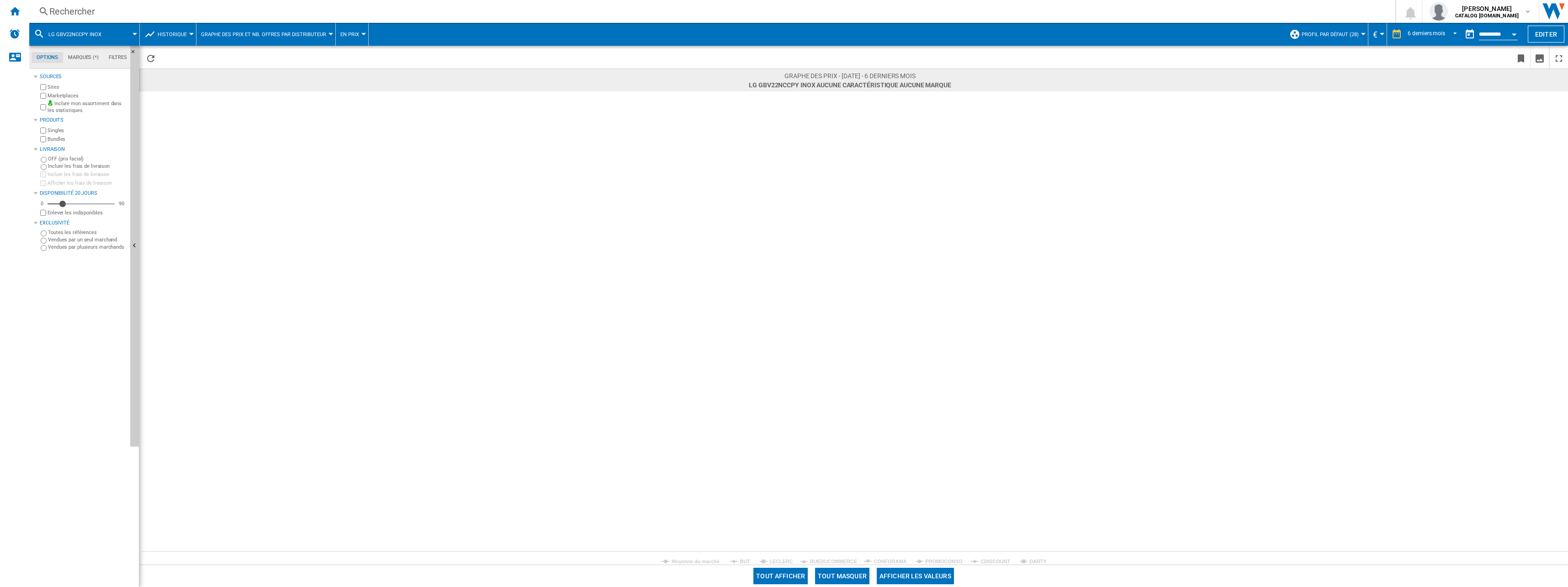
click at [781, 562] on rect at bounding box center [853, 328] width 1429 height 473
click at [781, 561] on tspan "DARTY" at bounding box center [1038, 561] width 17 height 5
click at [120, 15] on div "Rechercher" at bounding box center [710, 12] width 1322 height 13
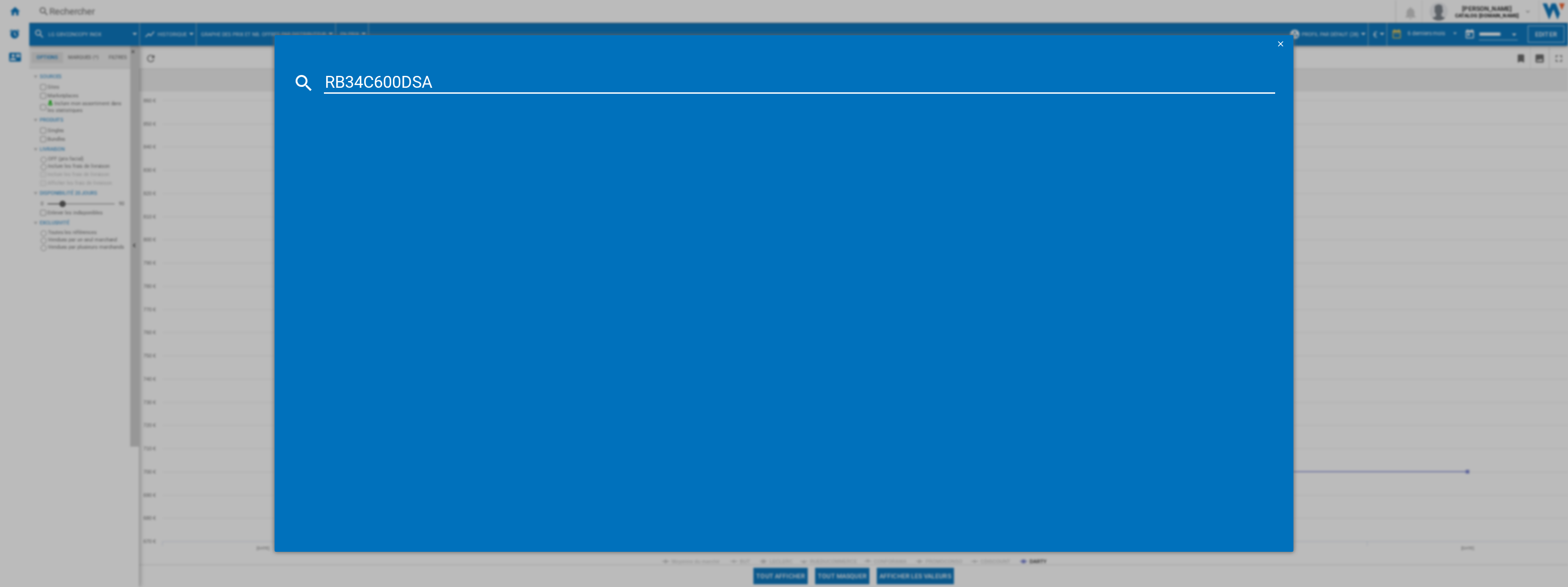
type input "RB34C600DSA"
click at [379, 144] on div "SAMSUNG RB34C600DSA INOX" at bounding box center [791, 142] width 943 height 9
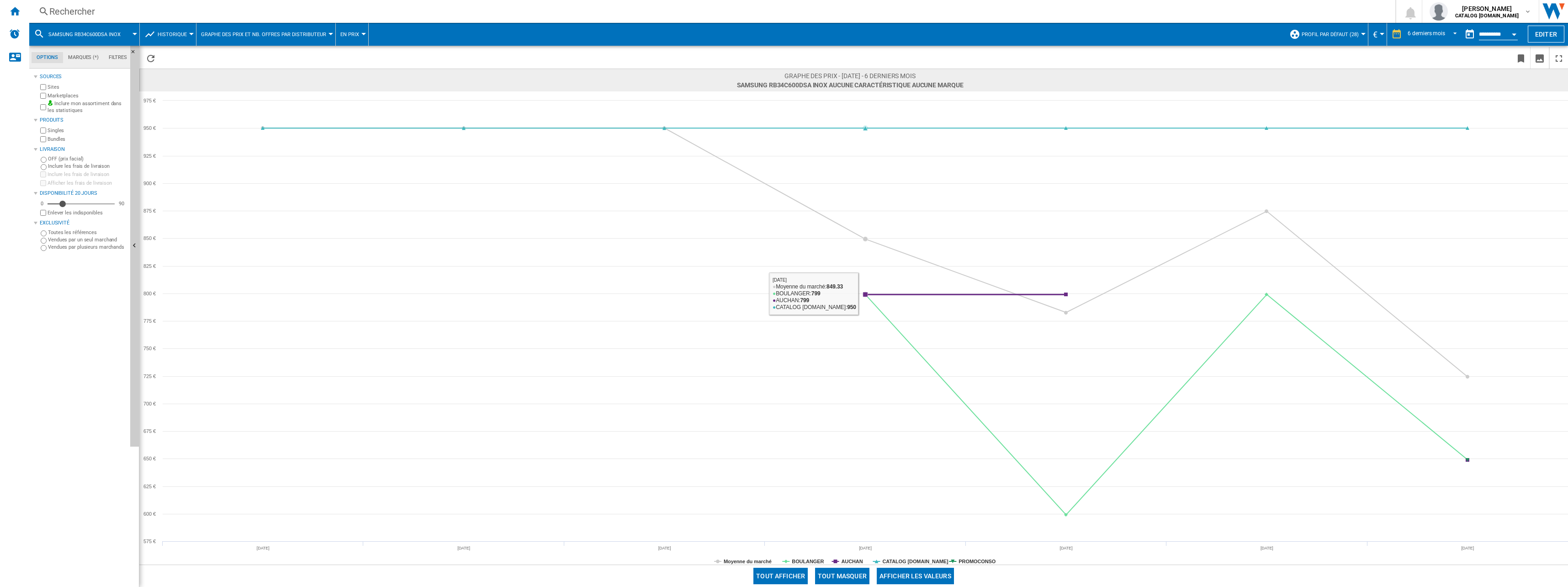
click at [781, 575] on button "Tout masquer" at bounding box center [842, 575] width 54 height 16
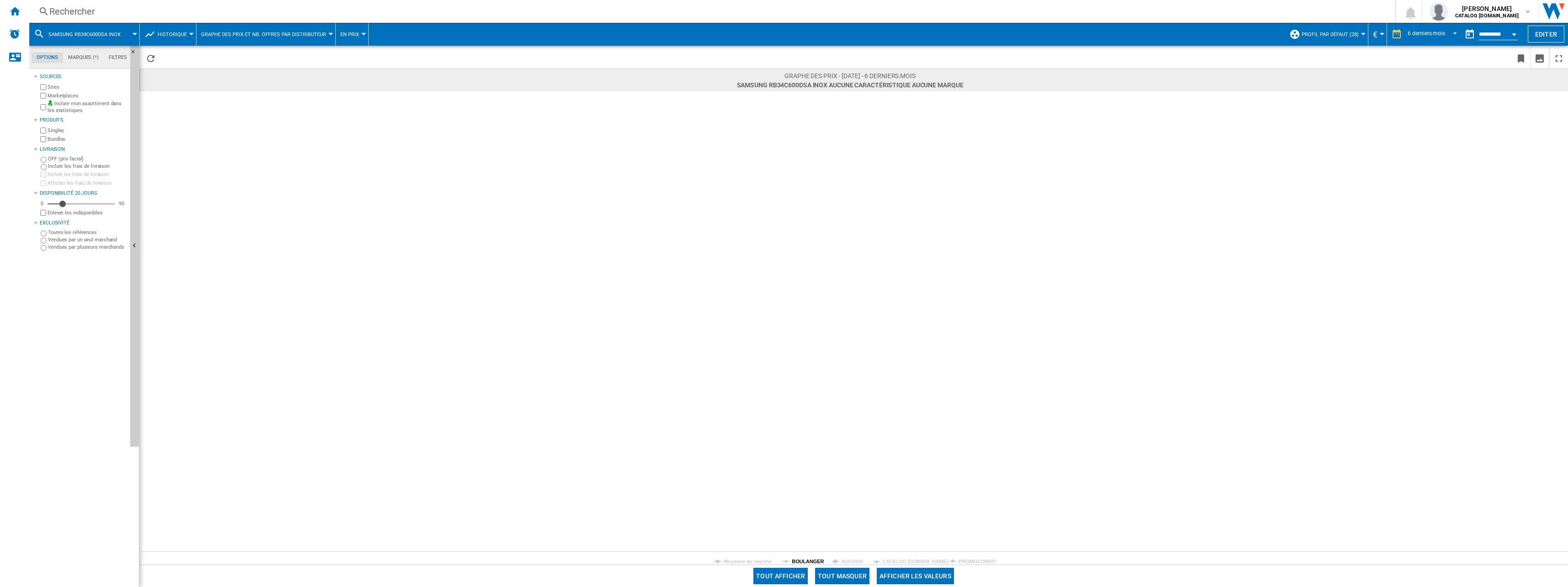
click at [781, 559] on tspan "BOULANGER" at bounding box center [808, 561] width 32 height 5
click at [76, 9] on div "Rechercher" at bounding box center [710, 12] width 1322 height 13
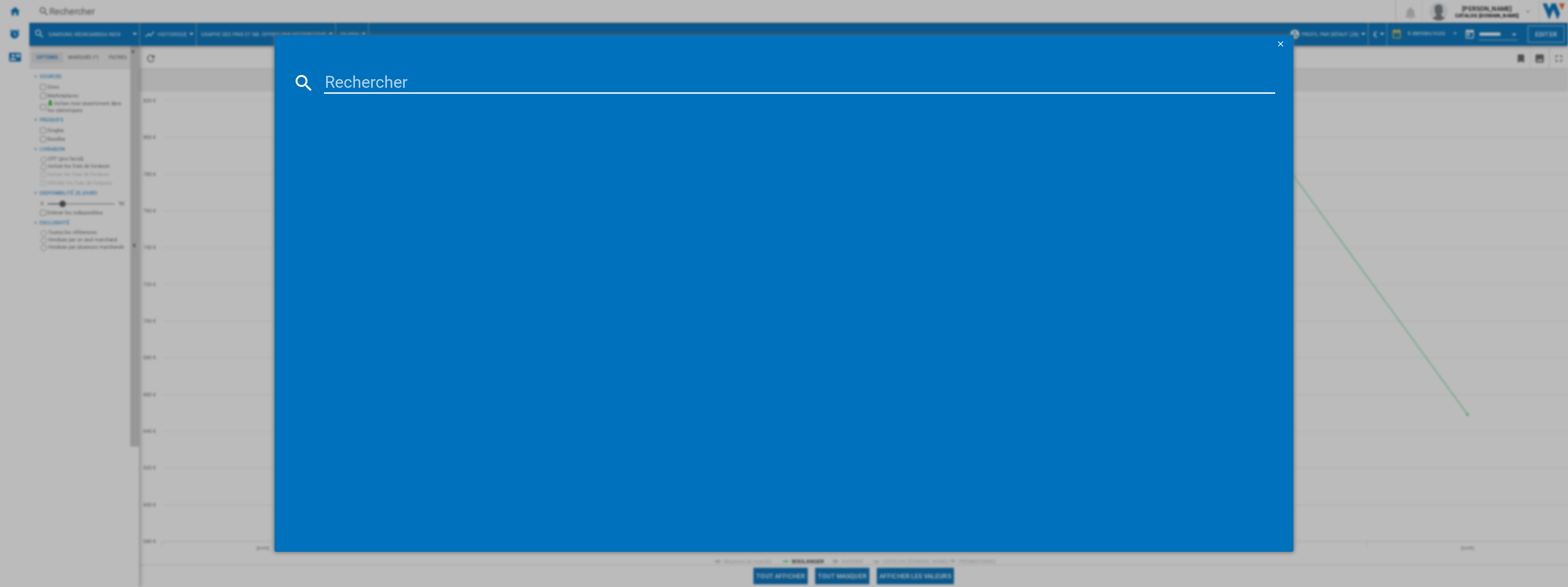
type input "RB390N4BCC"
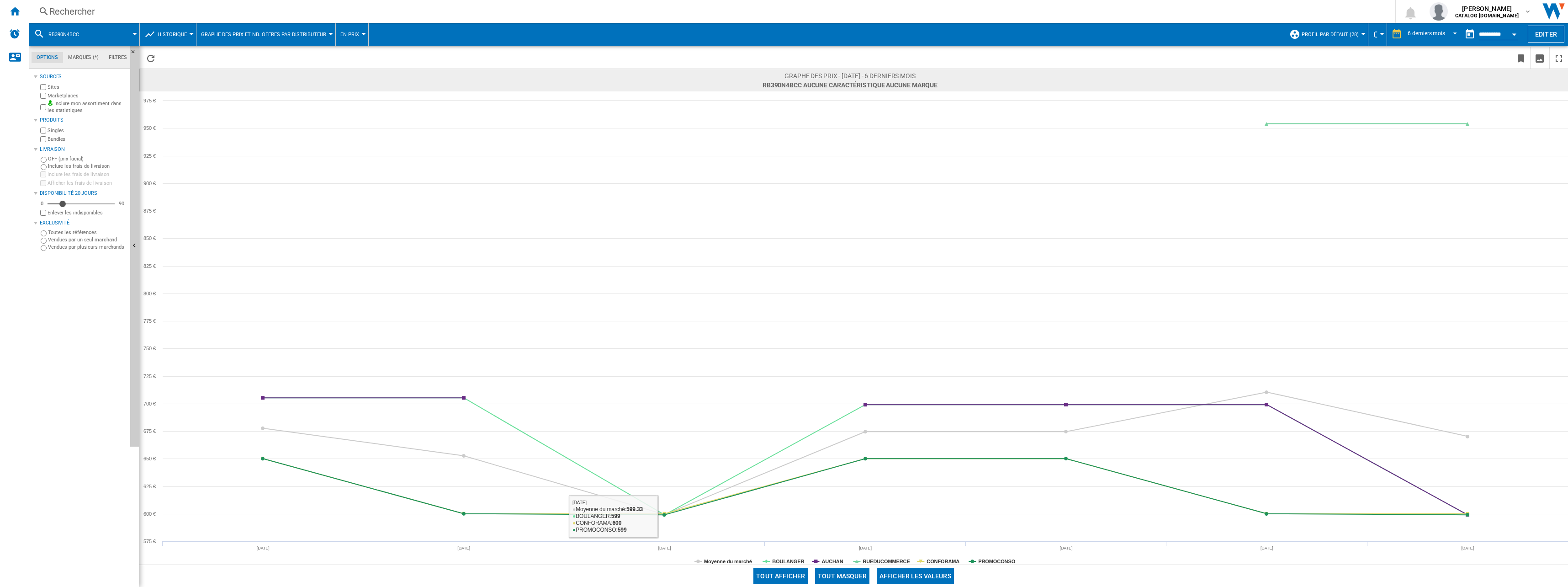
click at [781, 569] on button "Tout masquer" at bounding box center [842, 575] width 54 height 16
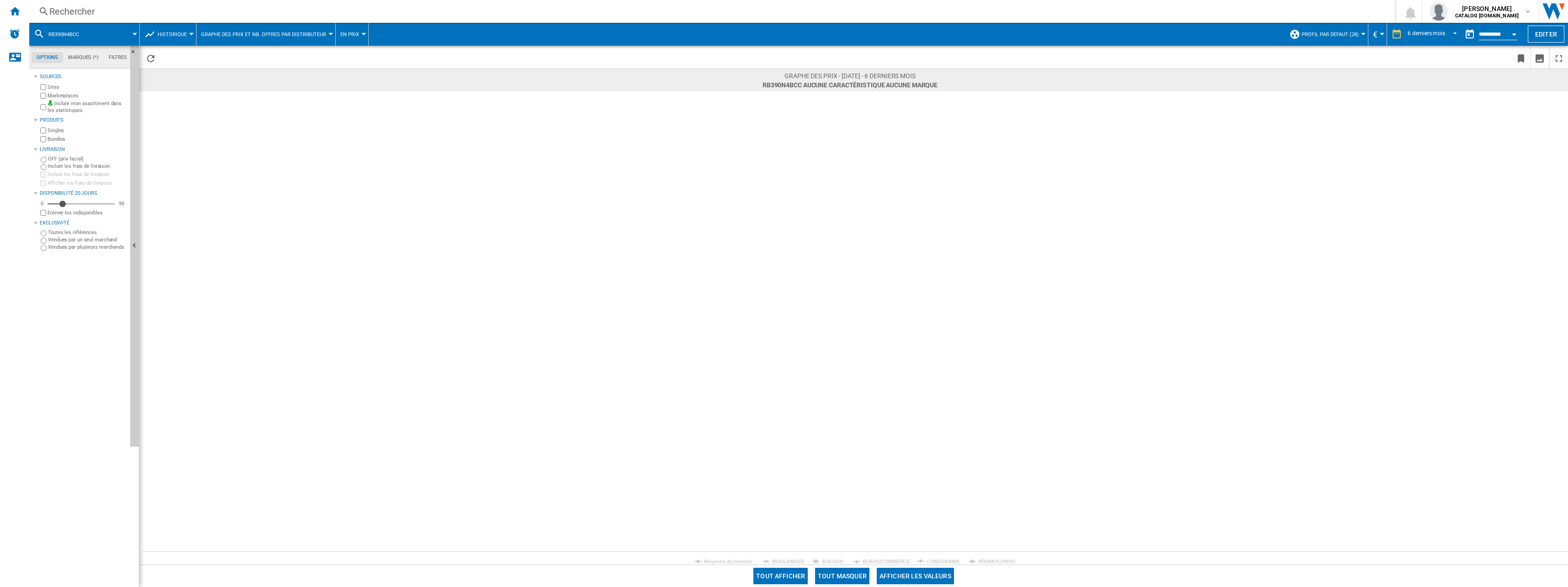
click at [781, 575] on button "Tout masquer" at bounding box center [842, 575] width 54 height 16
click at [781, 561] on tspan "BOULANGER" at bounding box center [787, 561] width 32 height 5
click at [114, 15] on div "Rechercher" at bounding box center [710, 12] width 1322 height 13
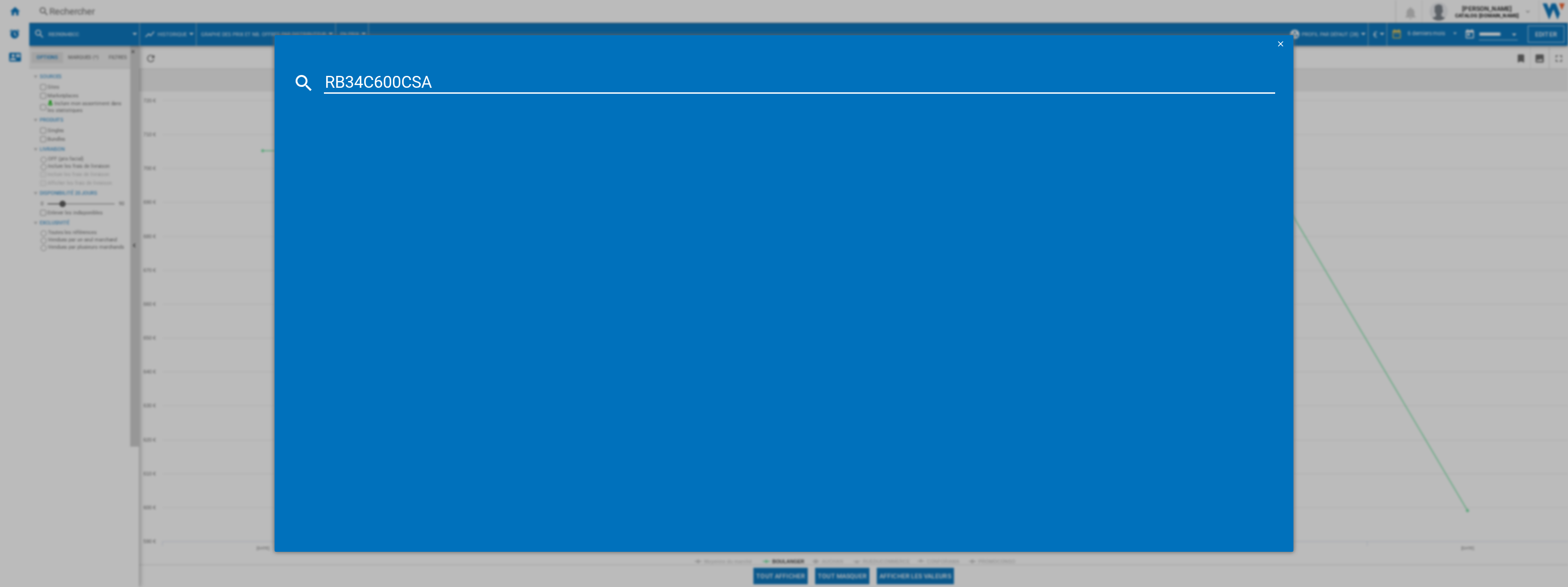
type input "RB34C600CSA"
click at [390, 139] on div "SAMSUNG RB34C600CSA GRIS" at bounding box center [791, 142] width 943 height 9
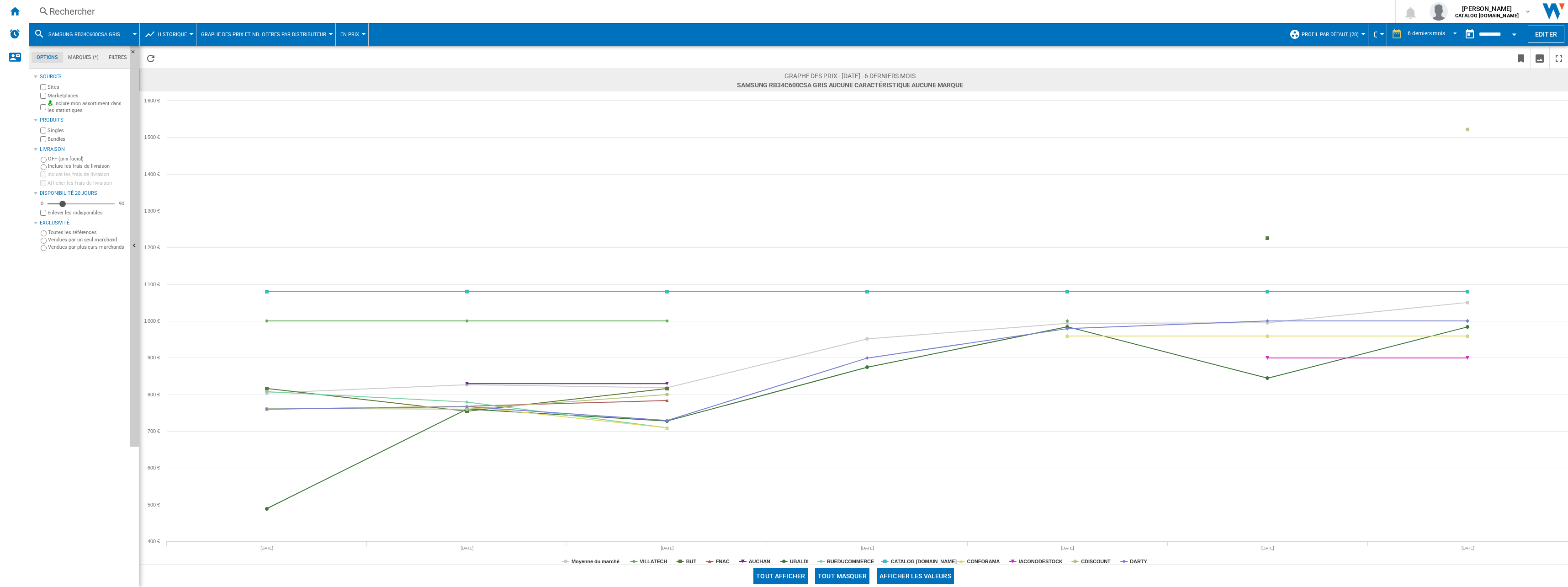
click at [182, 10] on div "Rechercher" at bounding box center [710, 12] width 1322 height 13
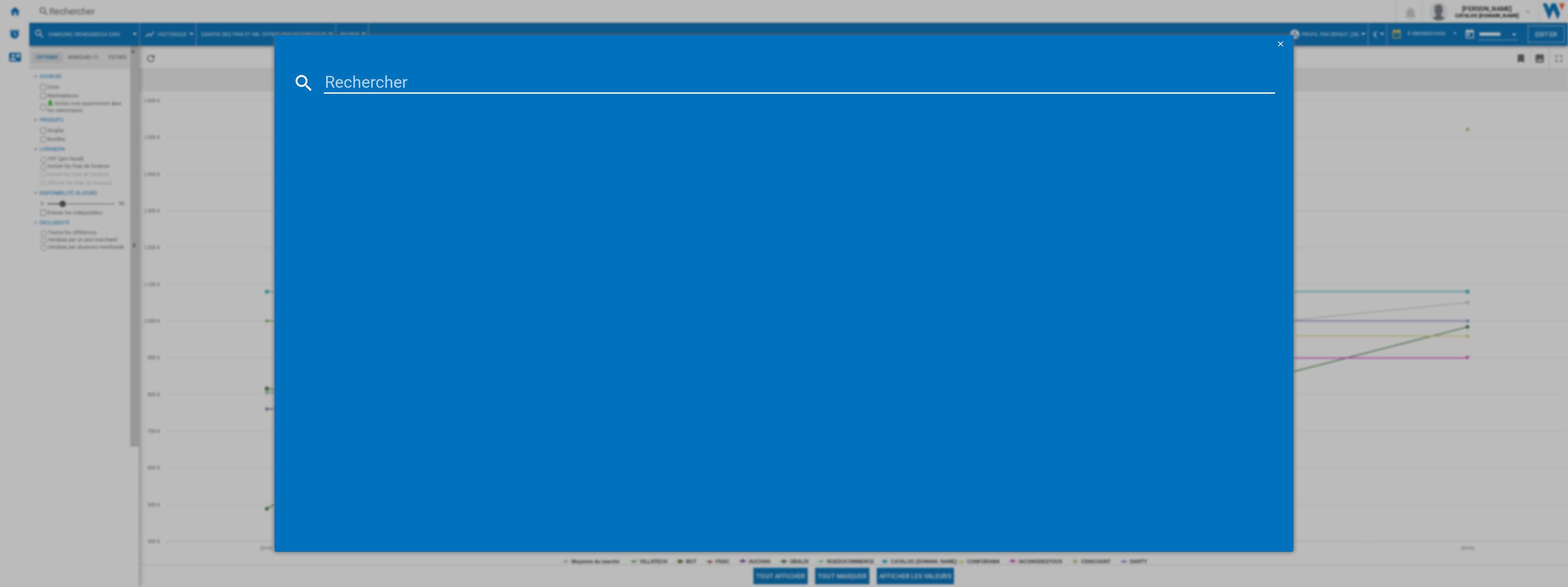
type input "RB34C600CSA"
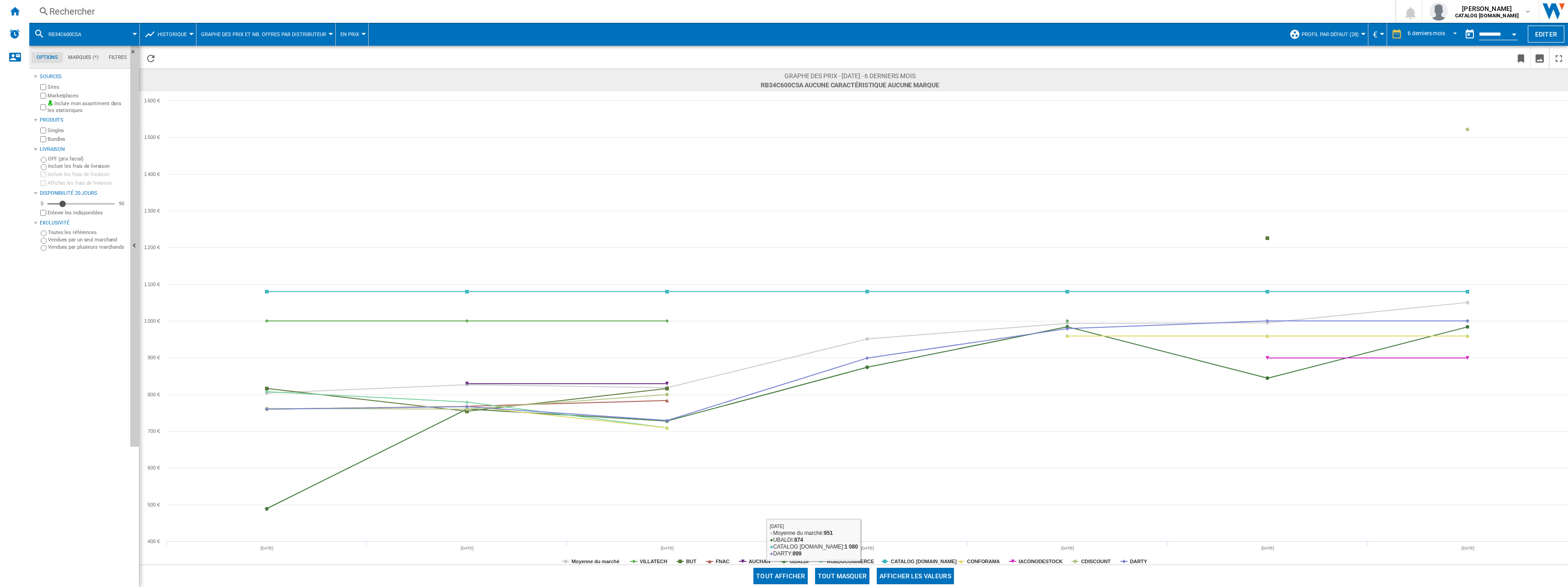
click at [781, 578] on button "Tout masquer" at bounding box center [842, 575] width 54 height 16
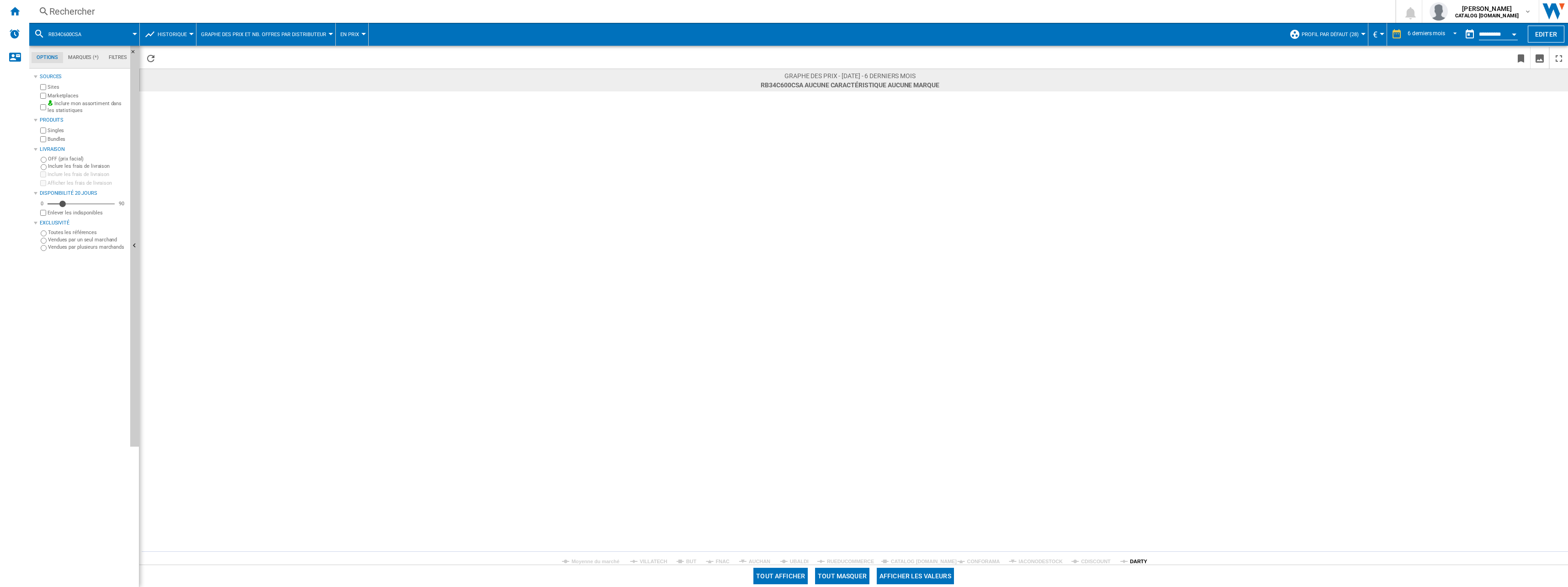
click at [781, 562] on tspan "DARTY" at bounding box center [1138, 561] width 17 height 5
click at [279, 4] on div "Rechercher Rechercher 0 [PERSON_NAME] CATALOG [DOMAIN_NAME] CATALOG [DOMAIN_NAM…" at bounding box center [798, 12] width 1539 height 23
click at [89, 9] on div "Rechercher" at bounding box center [710, 12] width 1322 height 13
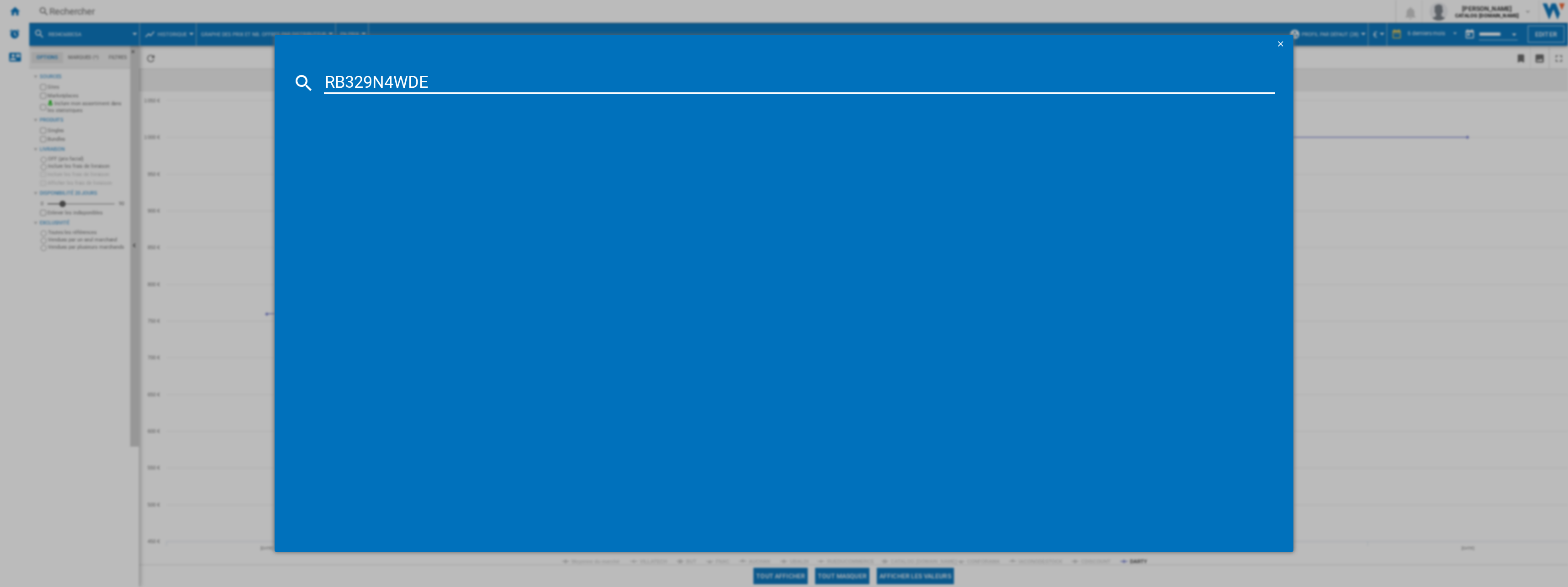
type input "RB329N4WDE"
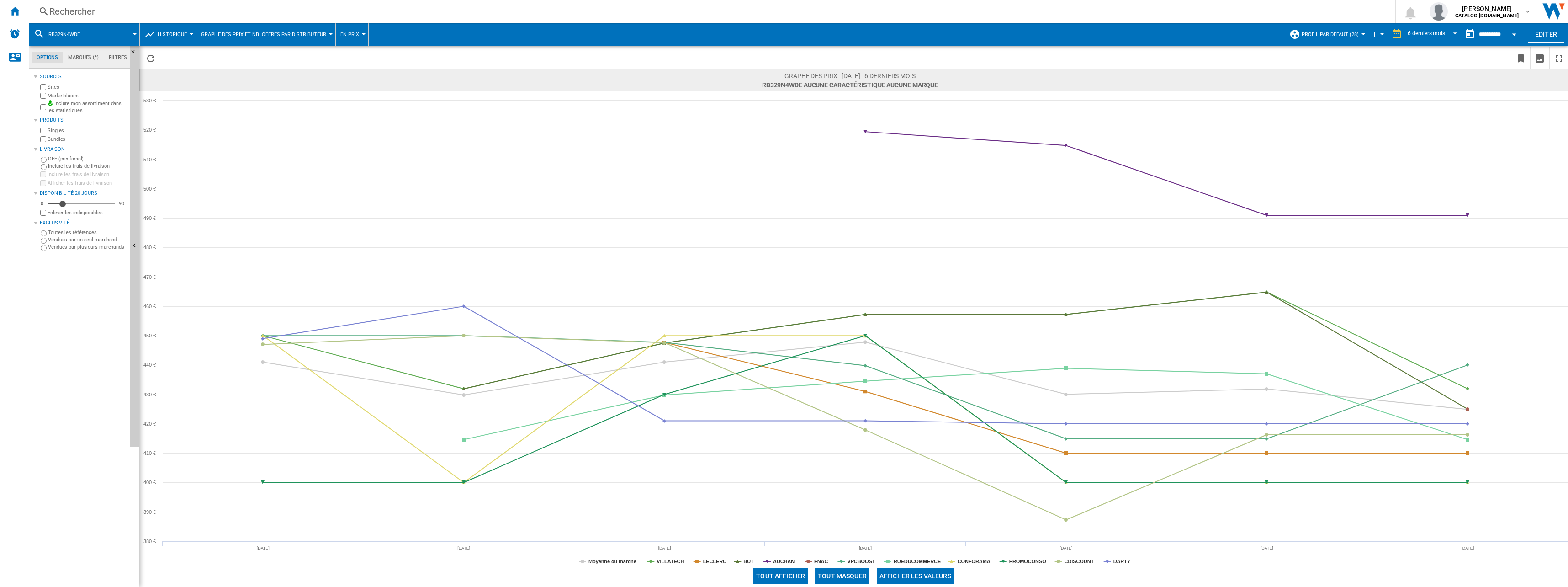
click at [781, 572] on button "Tout masquer" at bounding box center [842, 575] width 54 height 16
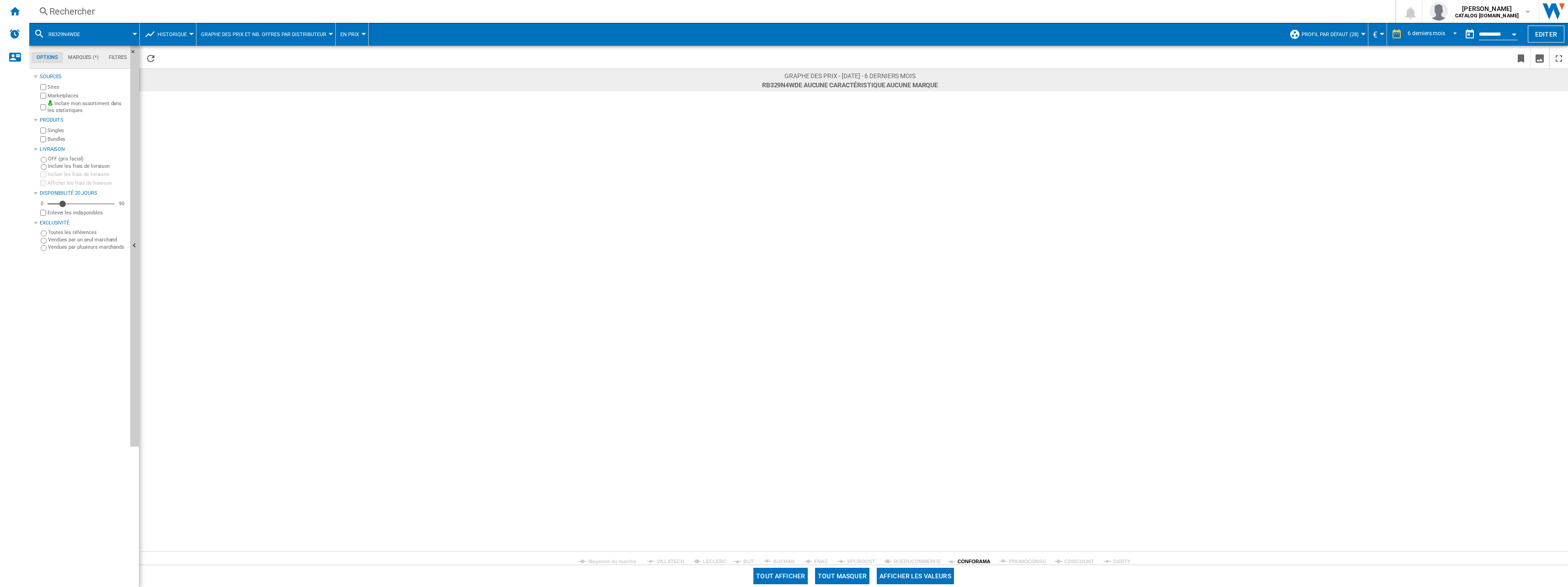
click at [781, 562] on tspan "CONFORAMA" at bounding box center [974, 561] width 33 height 5
